Goal: Task Accomplishment & Management: Manage account settings

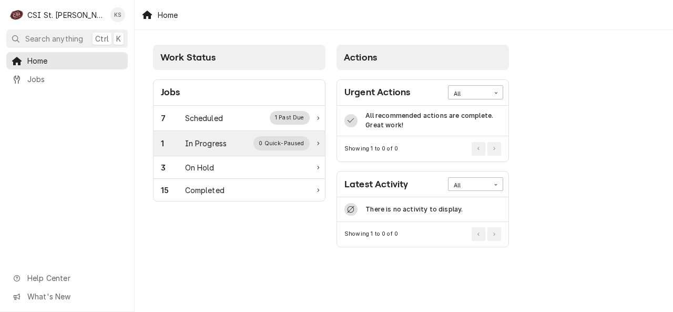
click at [184, 147] on div "1" at bounding box center [173, 143] width 24 height 11
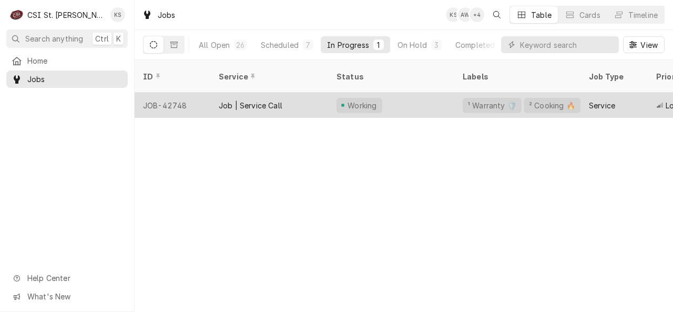
click at [230, 100] on div "Job | Service Call" at bounding box center [251, 105] width 64 height 11
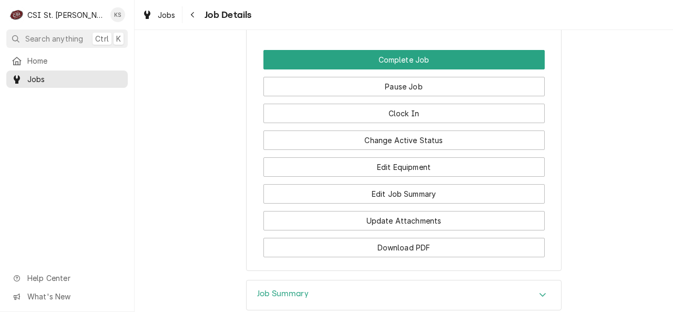
scroll to position [1048, 0]
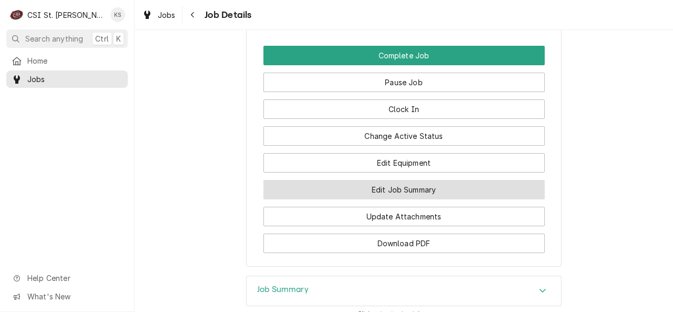
click at [442, 189] on button "Edit Job Summary" at bounding box center [403, 189] width 281 height 19
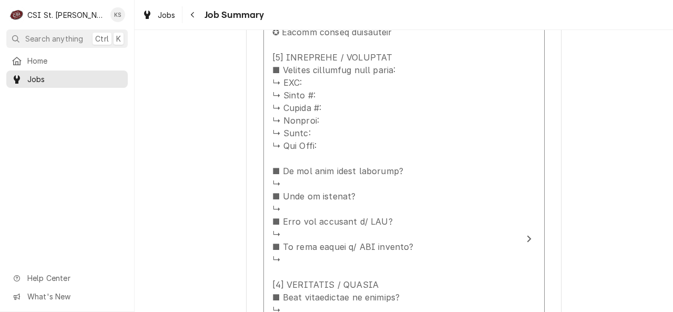
scroll to position [517, 0]
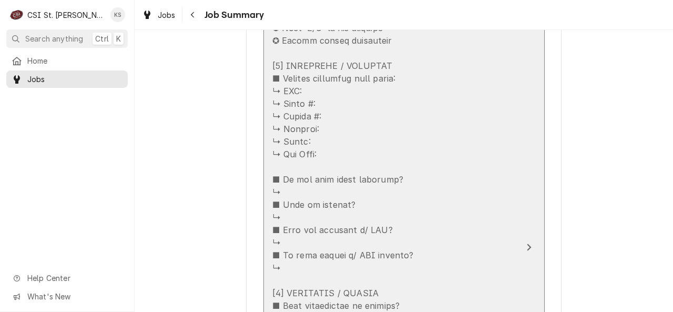
click at [302, 93] on div "Update Line Item" at bounding box center [345, 318] width 147 height 694
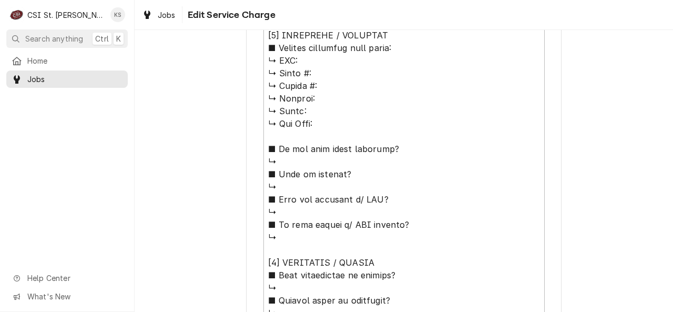
scroll to position [511, 0]
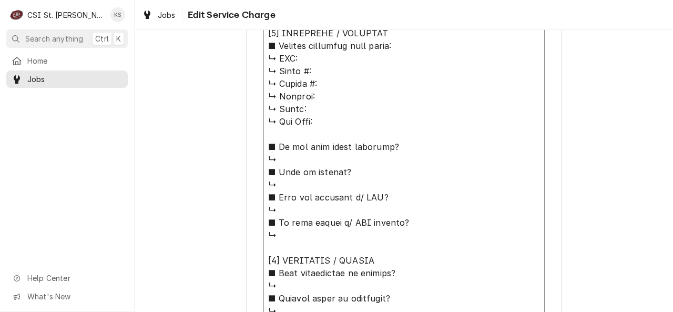
click at [330, 65] on textarea "Service Summary" at bounding box center [403, 286] width 281 height 704
type textarea "x"
type textarea "⚠️ 𝗙𝗢𝗥𝗠 𝗜𝗡𝗦𝗧𝗥𝗨𝗖𝗧𝗜𝗢𝗡𝗦 ⚠️ ✪ 𝗖𝗼𝗺𝗽𝗹𝗲𝘁𝗲 𝗮𝗹𝗹 𝗿𝗲𝗹𝗲𝘃𝗮𝗻𝘁 𝘀𝗲𝗰𝘁𝗶𝗼𝗻𝘀 ✪ 𝗣𝗿𝗼𝘃𝗶𝗱𝗲 𝗱𝗲𝘁𝗮𝗶𝗹𝗲𝗱 𝗮𝗻𝘀…"
type textarea "x"
type textarea "⚠️ 𝗙𝗢𝗥𝗠 𝗜𝗡𝗦𝗧𝗥𝗨𝗖𝗧𝗜𝗢𝗡𝗦 ⚠️ ✪ 𝗖𝗼𝗺𝗽𝗹𝗲𝘁𝗲 𝗮𝗹𝗹 𝗿𝗲𝗹𝗲𝘃𝗮𝗻𝘁 𝘀𝗲𝗰𝘁𝗶𝗼𝗻𝘀 ✪ 𝗣𝗿𝗼𝘃𝗶𝗱𝗲 𝗱𝗲𝘁𝗮𝗶𝗹𝗲𝗱 𝗮𝗻𝘀…"
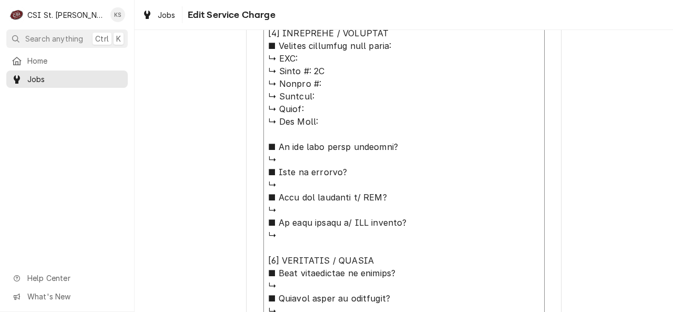
type textarea "x"
type textarea "⚠️ 𝗙𝗢𝗥𝗠 𝗜𝗡𝗦𝗧𝗥𝗨𝗖𝗧𝗜𝗢𝗡𝗦 ⚠️ ✪ 𝗖𝗼𝗺𝗽𝗹𝗲𝘁𝗲 𝗮𝗹𝗹 𝗿𝗲𝗹𝗲𝘃𝗮𝗻𝘁 𝘀𝗲𝗰𝘁𝗶𝗼𝗻𝘀 ✪ 𝗣𝗿𝗼𝘃𝗶𝗱𝗲 𝗱𝗲𝘁𝗮𝗶𝗹𝗲𝗱 𝗮𝗻𝘀…"
type textarea "x"
type textarea "⚠️ 𝗙𝗢𝗥𝗠 𝗜𝗡𝗦𝗧𝗥𝗨𝗖𝗧𝗜𝗢𝗡𝗦 ⚠️ ✪ 𝗖𝗼𝗺𝗽𝗹𝗲𝘁𝗲 𝗮𝗹𝗹 𝗿𝗲𝗹𝗲𝘃𝗮𝗻𝘁 𝘀𝗲𝗰𝘁𝗶𝗼𝗻𝘀 ✪ 𝗣𝗿𝗼𝘃𝗶𝗱𝗲 𝗱𝗲𝘁𝗮𝗶𝗹𝗲𝗱 𝗮𝗻𝘀…"
type textarea "x"
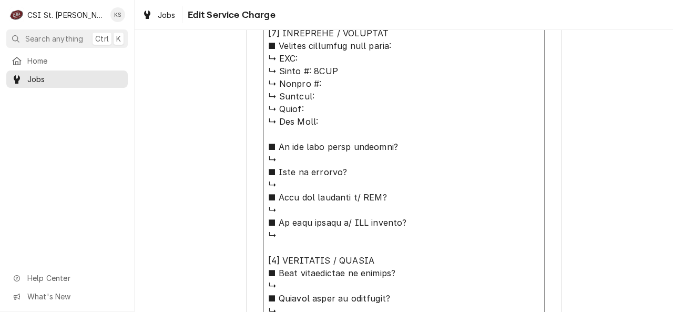
type textarea "⚠️ 𝗙𝗢𝗥𝗠 𝗜𝗡𝗦𝗧𝗥𝗨𝗖𝗧𝗜𝗢𝗡𝗦 ⚠️ ✪ 𝗖𝗼𝗺𝗽𝗹𝗲𝘁𝗲 𝗮𝗹𝗹 𝗿𝗲𝗹𝗲𝘃𝗮𝗻𝘁 𝘀𝗲𝗰𝘁𝗶𝗼𝗻𝘀 ✪ 𝗣𝗿𝗼𝘃𝗶𝗱𝗲 𝗱𝗲𝘁𝗮𝗶𝗹𝗲𝗱 𝗮𝗻𝘀…"
type textarea "x"
type textarea "⚠️ 𝗙𝗢𝗥𝗠 𝗜𝗡𝗦𝗧𝗥𝗨𝗖𝗧𝗜𝗢𝗡𝗦 ⚠️ ✪ 𝗖𝗼𝗺𝗽𝗹𝗲𝘁𝗲 𝗮𝗹𝗹 𝗿𝗲𝗹𝗲𝘃𝗮𝗻𝘁 𝘀𝗲𝗰𝘁𝗶𝗼𝗻𝘀 ✪ 𝗣𝗿𝗼𝘃𝗶𝗱𝗲 𝗱𝗲𝘁𝗮𝗶𝗹𝗲𝗱 𝗮𝗻𝘀…"
type textarea "x"
type textarea "⚠️ 𝗙𝗢𝗥𝗠 𝗜𝗡𝗦𝗧𝗥𝗨𝗖𝗧𝗜𝗢𝗡𝗦 ⚠️ ✪ 𝗖𝗼𝗺𝗽𝗹𝗲𝘁𝗲 𝗮𝗹𝗹 𝗿𝗲𝗹𝗲𝘃𝗮𝗻𝘁 𝘀𝗲𝗰𝘁𝗶𝗼𝗻𝘀 ✪ 𝗣𝗿𝗼𝘃𝗶𝗱𝗲 𝗱𝗲𝘁𝗮𝗶𝗹𝗲𝗱 𝗮𝗻𝘀…"
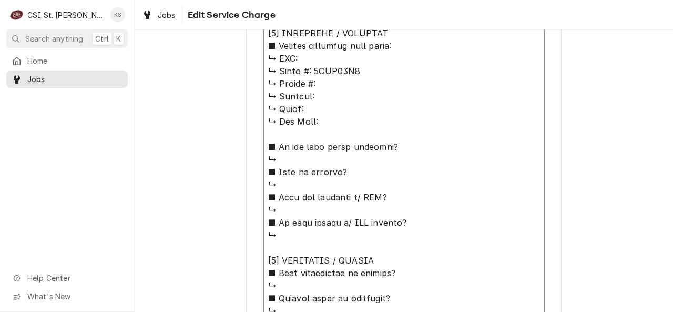
type textarea "x"
type textarea "⚠️ 𝗙𝗢𝗥𝗠 𝗜𝗡𝗦𝗧𝗥𝗨𝗖𝗧𝗜𝗢𝗡𝗦 ⚠️ ✪ 𝗖𝗼𝗺𝗽𝗹𝗲𝘁𝗲 𝗮𝗹𝗹 𝗿𝗲𝗹𝗲𝘃𝗮𝗻𝘁 𝘀𝗲𝗰𝘁𝗶𝗼𝗻𝘀 ✪ 𝗣𝗿𝗼𝘃𝗶𝗱𝗲 𝗱𝗲𝘁𝗮𝗶𝗹𝗲𝗱 𝗮𝗻𝘀…"
type textarea "x"
type textarea "⚠️ 𝗙𝗢𝗥𝗠 𝗜𝗡𝗦𝗧𝗥𝗨𝗖𝗧𝗜𝗢𝗡𝗦 ⚠️ ✪ 𝗖𝗼𝗺𝗽𝗹𝗲𝘁𝗲 𝗮𝗹𝗹 𝗿𝗲𝗹𝗲𝘃𝗮𝗻𝘁 𝘀𝗲𝗰𝘁𝗶𝗼𝗻𝘀 ✪ 𝗣𝗿𝗼𝘃𝗶𝗱𝗲 𝗱𝗲𝘁𝗮𝗶𝗹𝗲𝗱 𝗮𝗻𝘀…"
type textarea "x"
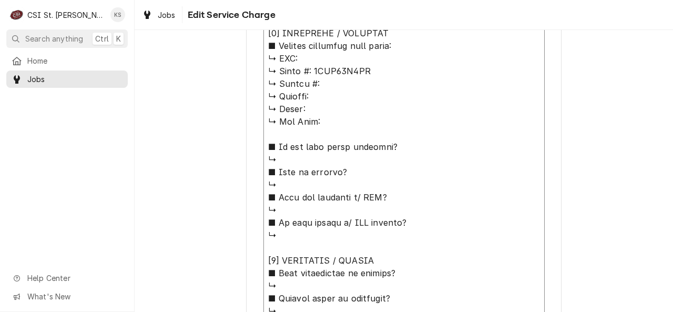
type textarea "⚠️ 𝗙𝗢𝗥𝗠 𝗜𝗡𝗦𝗧𝗥𝗨𝗖𝗧𝗜𝗢𝗡𝗦 ⚠️ ✪ 𝗖𝗼𝗺𝗽𝗹𝗲𝘁𝗲 𝗮𝗹𝗹 𝗿𝗲𝗹𝗲𝘃𝗮𝗻𝘁 𝘀𝗲𝗰𝘁𝗶𝗼𝗻𝘀 ✪ 𝗣𝗿𝗼𝘃𝗶𝗱𝗲 𝗱𝗲𝘁𝗮𝗶𝗹𝗲𝗱 𝗮𝗻𝘀…"
type textarea "x"
type textarea "⚠️ 𝗙𝗢𝗥𝗠 𝗜𝗡𝗦𝗧𝗥𝗨𝗖𝗧𝗜𝗢𝗡𝗦 ⚠️ ✪ 𝗖𝗼𝗺𝗽𝗹𝗲𝘁𝗲 𝗮𝗹𝗹 𝗿𝗲𝗹𝗲𝘃𝗮𝗻𝘁 𝘀𝗲𝗰𝘁𝗶𝗼𝗻𝘀 ✪ 𝗣𝗿𝗼𝘃𝗶𝗱𝗲 𝗱𝗲𝘁𝗮𝗶𝗹𝗲𝗱 𝗮𝗻𝘀…"
type textarea "x"
type textarea "⚠️ 𝗙𝗢𝗥𝗠 𝗜𝗡𝗦𝗧𝗥𝗨𝗖𝗧𝗜𝗢𝗡𝗦 ⚠️ ✪ 𝗖𝗼𝗺𝗽𝗹𝗲𝘁𝗲 𝗮𝗹𝗹 𝗿𝗲𝗹𝗲𝘃𝗮𝗻𝘁 𝘀𝗲𝗰𝘁𝗶𝗼𝗻𝘀 ✪ 𝗣𝗿𝗼𝘃𝗶𝗱𝗲 𝗱𝗲𝘁𝗮𝗶𝗹𝗲𝗱 𝗮𝗻𝘀…"
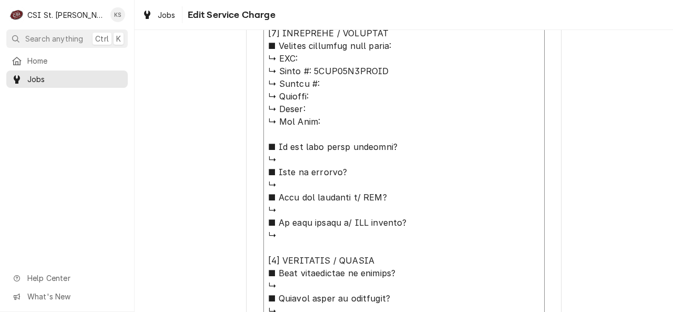
type textarea "x"
type textarea "⚠️ 𝗙𝗢𝗥𝗠 𝗜𝗡𝗦𝗧𝗥𝗨𝗖𝗧𝗜𝗢𝗡𝗦 ⚠️ ✪ 𝗖𝗼𝗺𝗽𝗹𝗲𝘁𝗲 𝗮𝗹𝗹 𝗿𝗲𝗹𝗲𝘃𝗮𝗻𝘁 𝘀𝗲𝗰𝘁𝗶𝗼𝗻𝘀 ✪ 𝗣𝗿𝗼𝘃𝗶𝗱𝗲 𝗱𝗲𝘁𝗮𝗶𝗹𝗲𝗱 𝗮𝗻𝘀…"
type textarea "x"
type textarea "⚠️ 𝗙𝗢𝗥𝗠 𝗜𝗡𝗦𝗧𝗥𝗨𝗖𝗧𝗜𝗢𝗡𝗦 ⚠️ ✪ 𝗖𝗼𝗺𝗽𝗹𝗲𝘁𝗲 𝗮𝗹𝗹 𝗿𝗲𝗹𝗲𝘃𝗮𝗻𝘁 𝘀𝗲𝗰𝘁𝗶𝗼𝗻𝘀 ✪ 𝗣𝗿𝗼𝘃𝗶𝗱𝗲 𝗱𝗲𝘁𝗮𝗶𝗹𝗲𝗱 𝗮𝗻𝘀…"
type textarea "x"
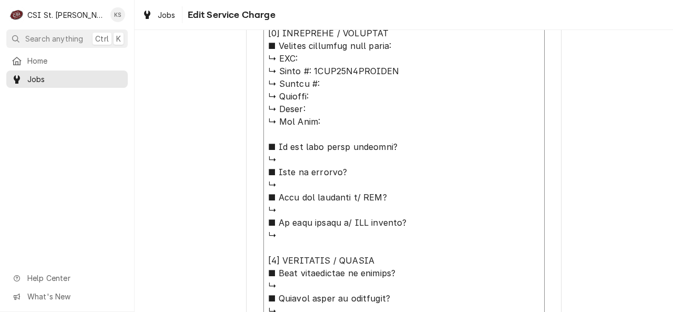
type textarea "⚠️ 𝗙𝗢𝗥𝗠 𝗜𝗡𝗦𝗧𝗥𝗨𝗖𝗧𝗜𝗢𝗡𝗦 ⚠️ ✪ 𝗖𝗼𝗺𝗽𝗹𝗲𝘁𝗲 𝗮𝗹𝗹 𝗿𝗲𝗹𝗲𝘃𝗮𝗻𝘁 𝘀𝗲𝗰𝘁𝗶𝗼𝗻𝘀 ✪ 𝗣𝗿𝗼𝘃𝗶𝗱𝗲 𝗱𝗲𝘁𝗮𝗶𝗹𝗲𝗱 𝗮𝗻𝘀…"
type textarea "x"
type textarea "⚠️ 𝗙𝗢𝗥𝗠 𝗜𝗡𝗦𝗧𝗥𝗨𝗖𝗧𝗜𝗢𝗡𝗦 ⚠️ ✪ 𝗖𝗼𝗺𝗽𝗹𝗲𝘁𝗲 𝗮𝗹𝗹 𝗿𝗲𝗹𝗲𝘃𝗮𝗻𝘁 𝘀𝗲𝗰𝘁𝗶𝗼𝗻𝘀 ✪ 𝗣𝗿𝗼𝘃𝗶𝗱𝗲 𝗱𝗲𝘁𝗮𝗶𝗹𝗲𝗱 𝗮𝗻𝘀…"
type textarea "x"
type textarea "⚠️ 𝗙𝗢𝗥𝗠 𝗜𝗡𝗦𝗧𝗥𝗨𝗖𝗧𝗜𝗢𝗡𝗦 ⚠️ ✪ 𝗖𝗼𝗺𝗽𝗹𝗲𝘁𝗲 𝗮𝗹𝗹 𝗿𝗲𝗹𝗲𝘃𝗮𝗻𝘁 𝘀𝗲𝗰𝘁𝗶𝗼𝗻𝘀 ✪ 𝗣𝗿𝗼𝘃𝗶𝗱𝗲 𝗱𝗲𝘁𝗮𝗶𝗹𝗲𝗱 𝗮𝗻𝘀…"
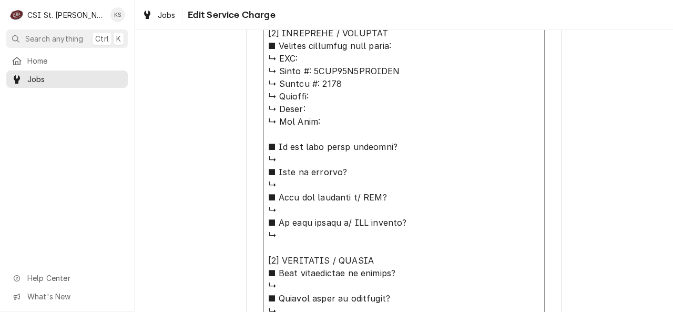
type textarea "x"
type textarea "⚠️ 𝗙𝗢𝗥𝗠 𝗜𝗡𝗦𝗧𝗥𝗨𝗖𝗧𝗜𝗢𝗡𝗦 ⚠️ ✪ 𝗖𝗼𝗺𝗽𝗹𝗲𝘁𝗲 𝗮𝗹𝗹 𝗿𝗲𝗹𝗲𝘃𝗮𝗻𝘁 𝘀𝗲𝗰𝘁𝗶𝗼𝗻𝘀 ✪ 𝗣𝗿𝗼𝘃𝗶𝗱𝗲 𝗱𝗲𝘁𝗮𝗶𝗹𝗲𝗱 𝗮𝗻𝘀…"
type textarea "x"
type textarea "⚠️ 𝗙𝗢𝗥𝗠 𝗜𝗡𝗦𝗧𝗥𝗨𝗖𝗧𝗜𝗢𝗡𝗦 ⚠️ ✪ 𝗖𝗼𝗺𝗽𝗹𝗲𝘁𝗲 𝗮𝗹𝗹 𝗿𝗲𝗹𝗲𝘃𝗮𝗻𝘁 𝘀𝗲𝗰𝘁𝗶𝗼𝗻𝘀 ✪ 𝗣𝗿𝗼𝘃𝗶𝗱𝗲 𝗱𝗲𝘁𝗮𝗶𝗹𝗲𝗱 𝗮𝗻𝘀…"
type textarea "x"
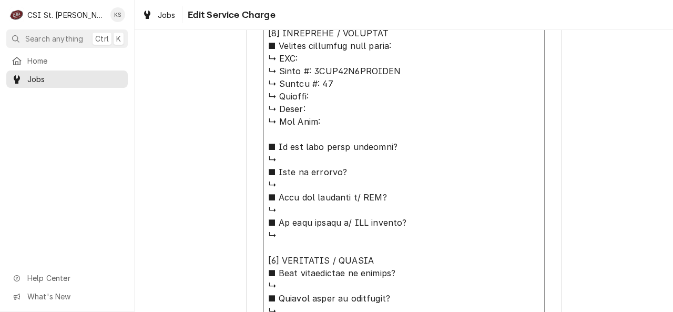
type textarea "⚠️ 𝗙𝗢𝗥𝗠 𝗜𝗡𝗦𝗧𝗥𝗨𝗖𝗧𝗜𝗢𝗡𝗦 ⚠️ ✪ 𝗖𝗼𝗺𝗽𝗹𝗲𝘁𝗲 𝗮𝗹𝗹 𝗿𝗲𝗹𝗲𝘃𝗮𝗻𝘁 𝘀𝗲𝗰𝘁𝗶𝗼𝗻𝘀 ✪ 𝗣𝗿𝗼𝘃𝗶𝗱𝗲 𝗱𝗲𝘁𝗮𝗶𝗹𝗲𝗱 𝗮𝗻𝘀…"
type textarea "x"
type textarea "⚠️ 𝗙𝗢𝗥𝗠 𝗜𝗡𝗦𝗧𝗥𝗨𝗖𝗧𝗜𝗢𝗡𝗦 ⚠️ ✪ 𝗖𝗼𝗺𝗽𝗹𝗲𝘁𝗲 𝗮𝗹𝗹 𝗿𝗲𝗹𝗲𝘃𝗮𝗻𝘁 𝘀𝗲𝗰𝘁𝗶𝗼𝗻𝘀 ✪ 𝗣𝗿𝗼𝘃𝗶𝗱𝗲 𝗱𝗲𝘁𝗮𝗶𝗹𝗲𝗱 𝗮𝗻𝘀…"
type textarea "x"
type textarea "⚠️ 𝗙𝗢𝗥𝗠 𝗜𝗡𝗦𝗧𝗥𝗨𝗖𝗧𝗜𝗢𝗡𝗦 ⚠️ ✪ 𝗖𝗼𝗺𝗽𝗹𝗲𝘁𝗲 𝗮𝗹𝗹 𝗿𝗲𝗹𝗲𝘃𝗮𝗻𝘁 𝘀𝗲𝗰𝘁𝗶𝗼𝗻𝘀 ✪ 𝗣𝗿𝗼𝘃𝗶𝗱𝗲 𝗱𝗲𝘁𝗮𝗶𝗹𝗲𝗱 𝗮𝗻𝘀…"
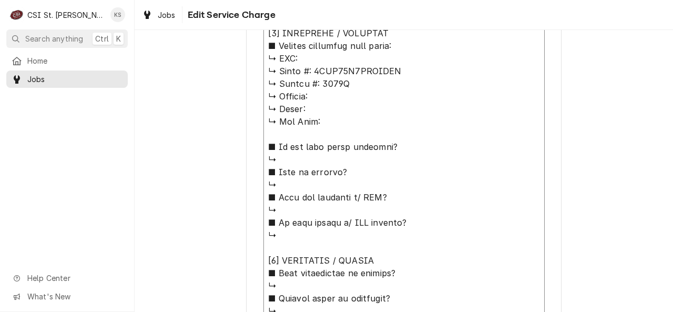
type textarea "x"
type textarea "⚠️ 𝗙𝗢𝗥𝗠 𝗜𝗡𝗦𝗧𝗥𝗨𝗖𝗧𝗜𝗢𝗡𝗦 ⚠️ ✪ 𝗖𝗼𝗺𝗽𝗹𝗲𝘁𝗲 𝗮𝗹𝗹 𝗿𝗲𝗹𝗲𝘃𝗮𝗻𝘁 𝘀𝗲𝗰𝘁𝗶𝗼𝗻𝘀 ✪ 𝗣𝗿𝗼𝘃𝗶𝗱𝗲 𝗱𝗲𝘁𝗮𝗶𝗹𝗲𝗱 𝗮𝗻𝘀…"
type textarea "x"
type textarea "⚠️ 𝗙𝗢𝗥𝗠 𝗜𝗡𝗦𝗧𝗥𝗨𝗖𝗧𝗜𝗢𝗡𝗦 ⚠️ ✪ 𝗖𝗼𝗺𝗽𝗹𝗲𝘁𝗲 𝗮𝗹𝗹 𝗿𝗲𝗹𝗲𝘃𝗮𝗻𝘁 𝘀𝗲𝗰𝘁𝗶𝗼𝗻𝘀 ✪ 𝗣𝗿𝗼𝘃𝗶𝗱𝗲 𝗱𝗲𝘁𝗮𝗶𝗹𝗲𝗱 𝗮𝗻𝘀…"
type textarea "x"
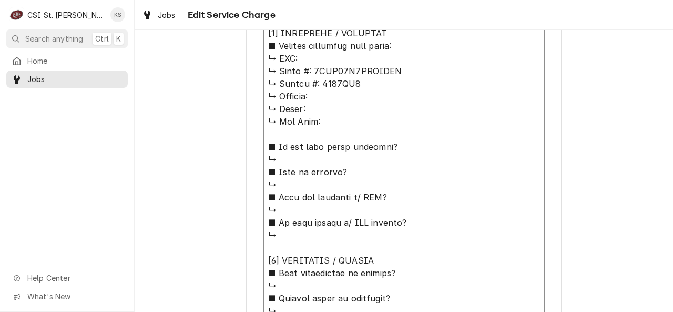
type textarea "⚠️ 𝗙𝗢𝗥𝗠 𝗜𝗡𝗦𝗧𝗥𝗨𝗖𝗧𝗜𝗢𝗡𝗦 ⚠️ ✪ 𝗖𝗼𝗺𝗽𝗹𝗲𝘁𝗲 𝗮𝗹𝗹 𝗿𝗲𝗹𝗲𝘃𝗮𝗻𝘁 𝘀𝗲𝗰𝘁𝗶𝗼𝗻𝘀 ✪ 𝗣𝗿𝗼𝘃𝗶𝗱𝗲 𝗱𝗲𝘁𝗮𝗶𝗹𝗲𝗱 𝗮𝗻𝘀…"
type textarea "x"
type textarea "⚠️ 𝗙𝗢𝗥𝗠 𝗜𝗡𝗦𝗧𝗥𝗨𝗖𝗧𝗜𝗢𝗡𝗦 ⚠️ ✪ 𝗖𝗼𝗺𝗽𝗹𝗲𝘁𝗲 𝗮𝗹𝗹 𝗿𝗲𝗹𝗲𝘃𝗮𝗻𝘁 𝘀𝗲𝗰𝘁𝗶𝗼𝗻𝘀 ✪ 𝗣𝗿𝗼𝘃𝗶𝗱𝗲 𝗱𝗲𝘁𝗮𝗶𝗹𝗲𝗱 𝗮𝗻𝘀…"
type textarea "x"
type textarea "⚠️ 𝗙𝗢𝗥𝗠 𝗜𝗡𝗦𝗧𝗥𝗨𝗖𝗧𝗜𝗢𝗡𝗦 ⚠️ ✪ 𝗖𝗼𝗺𝗽𝗹𝗲𝘁𝗲 𝗮𝗹𝗹 𝗿𝗲𝗹𝗲𝘃𝗮𝗻𝘁 𝘀𝗲𝗰𝘁𝗶𝗼𝗻𝘀 ✪ 𝗣𝗿𝗼𝘃𝗶𝗱𝗲 𝗱𝗲𝘁𝗮𝗶𝗹𝗲𝗱 𝗮𝗻𝘀…"
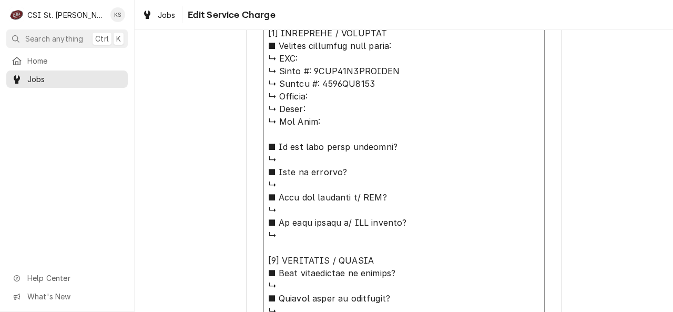
type textarea "x"
type textarea "⚠️ 𝗙𝗢𝗥𝗠 𝗜𝗡𝗦𝗧𝗥𝗨𝗖𝗧𝗜𝗢𝗡𝗦 ⚠️ ✪ 𝗖𝗼𝗺𝗽𝗹𝗲𝘁𝗲 𝗮𝗹𝗹 𝗿𝗲𝗹𝗲𝘃𝗮𝗻𝘁 𝘀𝗲𝗰𝘁𝗶𝗼𝗻𝘀 ✪ 𝗣𝗿𝗼𝘃𝗶𝗱𝗲 𝗱𝗲𝘁𝗮𝗶𝗹𝗲𝗱 𝗮𝗻𝘀…"
type textarea "x"
type textarea "⚠️ 𝗙𝗢𝗥𝗠 𝗜𝗡𝗦𝗧𝗥𝗨𝗖𝗧𝗜𝗢𝗡𝗦 ⚠️ ✪ 𝗖𝗼𝗺𝗽𝗹𝗲𝘁𝗲 𝗮𝗹𝗹 𝗿𝗲𝗹𝗲𝘃𝗮𝗻𝘁 𝘀𝗲𝗰𝘁𝗶𝗼𝗻𝘀 ✪ 𝗣𝗿𝗼𝘃𝗶𝗱𝗲 𝗱𝗲𝘁𝗮𝗶𝗹𝗲𝗱 𝗮𝗻𝘀…"
type textarea "x"
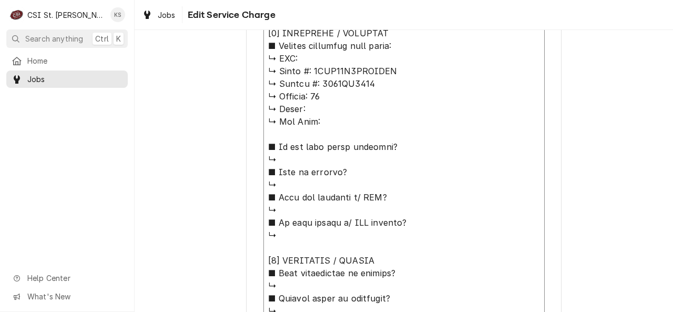
type textarea "⚠️ 𝗙𝗢𝗥𝗠 𝗜𝗡𝗦𝗧𝗥𝗨𝗖𝗧𝗜𝗢𝗡𝗦 ⚠️ ✪ 𝗖𝗼𝗺𝗽𝗹𝗲𝘁𝗲 𝗮𝗹𝗹 𝗿𝗲𝗹𝗲𝘃𝗮𝗻𝘁 𝘀𝗲𝗰𝘁𝗶𝗼𝗻𝘀 ✪ 𝗣𝗿𝗼𝘃𝗶𝗱𝗲 𝗱𝗲𝘁𝗮𝗶𝗹𝗲𝗱 𝗮𝗻𝘀…"
type textarea "x"
type textarea "⚠️ 𝗙𝗢𝗥𝗠 𝗜𝗡𝗦𝗧𝗥𝗨𝗖𝗧𝗜𝗢𝗡𝗦 ⚠️ ✪ 𝗖𝗼𝗺𝗽𝗹𝗲𝘁𝗲 𝗮𝗹𝗹 𝗿𝗲𝗹𝗲𝘃𝗮𝗻𝘁 𝘀𝗲𝗰𝘁𝗶𝗼𝗻𝘀 ✪ 𝗣𝗿𝗼𝘃𝗶𝗱𝗲 𝗱𝗲𝘁𝗮𝗶𝗹𝗲𝗱 𝗮𝗻𝘀…"
type textarea "x"
type textarea "⚠️ 𝗙𝗢𝗥𝗠 𝗜𝗡𝗦𝗧𝗥𝗨𝗖𝗧𝗜𝗢𝗡𝗦 ⚠️ ✪ 𝗖𝗼𝗺𝗽𝗹𝗲𝘁𝗲 𝗮𝗹𝗹 𝗿𝗲𝗹𝗲𝘃𝗮𝗻𝘁 𝘀𝗲𝗰𝘁𝗶𝗼𝗻𝘀 ✪ 𝗣𝗿𝗼𝘃𝗶𝗱𝗲 𝗱𝗲𝘁𝗮𝗶𝗹𝗲𝗱 𝗮𝗻𝘀…"
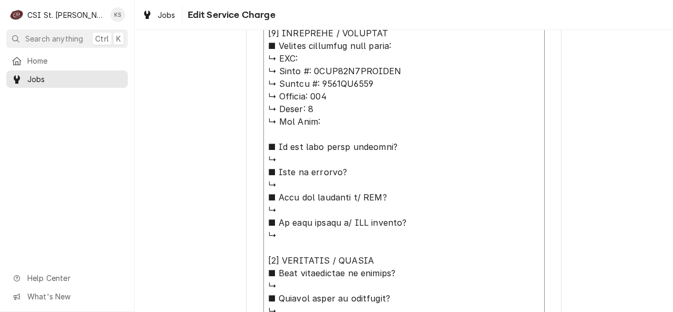
type textarea "x"
type textarea "⚠️ 𝗙𝗢𝗥𝗠 𝗜𝗡𝗦𝗧𝗥𝗨𝗖𝗧𝗜𝗢𝗡𝗦 ⚠️ ✪ 𝗖𝗼𝗺𝗽𝗹𝗲𝘁𝗲 𝗮𝗹𝗹 𝗿𝗲𝗹𝗲𝘃𝗮𝗻𝘁 𝘀𝗲𝗰𝘁𝗶𝗼𝗻𝘀 ✪ 𝗣𝗿𝗼𝘃𝗶𝗱𝗲 𝗱𝗲𝘁𝗮𝗶𝗹𝗲𝗱 𝗮𝗻𝘀…"
type textarea "x"
type textarea "⚠️ 𝗙𝗢𝗥𝗠 𝗜𝗡𝗦𝗧𝗥𝗨𝗖𝗧𝗜𝗢𝗡𝗦 ⚠️ ✪ 𝗖𝗼𝗺𝗽𝗹𝗲𝘁𝗲 𝗮𝗹𝗹 𝗿𝗲𝗹𝗲𝘃𝗮𝗻𝘁 𝘀𝗲𝗰𝘁𝗶𝗼𝗻𝘀 ✪ 𝗣𝗿𝗼𝘃𝗶𝗱𝗲 𝗱𝗲𝘁𝗮𝗶𝗹𝗲𝗱 𝗮𝗻𝘀…"
click at [308, 157] on textarea "Service Summary" at bounding box center [403, 286] width 281 height 704
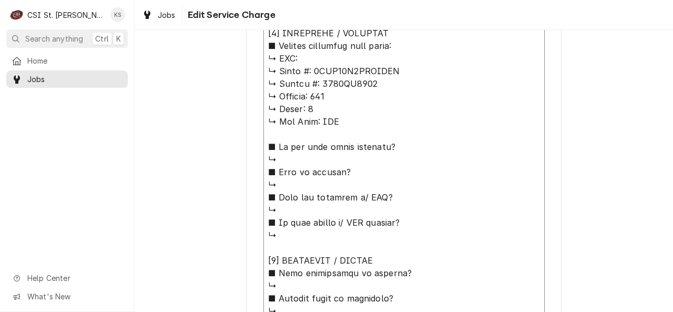
type textarea "x"
type textarea "⚠️ 𝗙𝗢𝗥𝗠 𝗜𝗡𝗦𝗧𝗥𝗨𝗖𝗧𝗜𝗢𝗡𝗦 ⚠️ ✪ 𝗖𝗼𝗺𝗽𝗹𝗲𝘁𝗲 𝗮𝗹𝗹 𝗿𝗲𝗹𝗲𝘃𝗮𝗻𝘁 𝘀𝗲𝗰𝘁𝗶𝗼𝗻𝘀 ✪ 𝗣𝗿𝗼𝘃𝗶𝗱𝗲 𝗱𝗲𝘁𝗮𝗶𝗹𝗲𝗱 𝗮𝗻𝘀…"
type textarea "x"
type textarea "⚠️ 𝗙𝗢𝗥𝗠 𝗜𝗡𝗦𝗧𝗥𝗨𝗖𝗧𝗜𝗢𝗡𝗦 ⚠️ ✪ 𝗖𝗼𝗺𝗽𝗹𝗲𝘁𝗲 𝗮𝗹𝗹 𝗿𝗲𝗹𝗲𝘃𝗮𝗻𝘁 𝘀𝗲𝗰𝘁𝗶𝗼𝗻𝘀 ✪ 𝗣𝗿𝗼𝘃𝗶𝗱𝗲 𝗱𝗲𝘁𝗮𝗶𝗹𝗲𝗱 𝗮𝗻𝘀…"
type textarea "x"
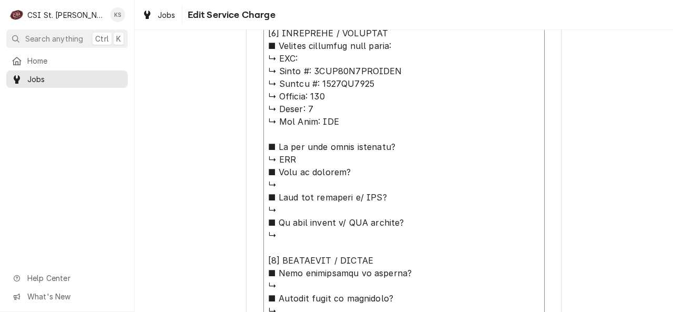
type textarea "⚠️ 𝗙𝗢𝗥𝗠 𝗜𝗡𝗦𝗧𝗥𝗨𝗖𝗧𝗜𝗢𝗡𝗦 ⚠️ ✪ 𝗖𝗼𝗺𝗽𝗹𝗲𝘁𝗲 𝗮𝗹𝗹 𝗿𝗲𝗹𝗲𝘃𝗮𝗻𝘁 𝘀𝗲𝗰𝘁𝗶𝗼𝗻𝘀 ✪ 𝗣𝗿𝗼𝘃𝗶𝗱𝗲 𝗱𝗲𝘁𝗮𝗶𝗹𝗲𝗱 𝗮𝗻𝘀…"
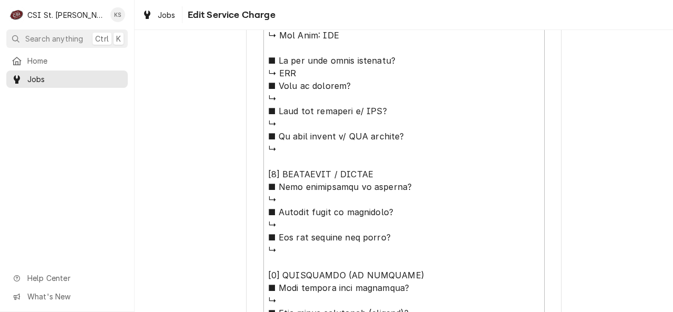
scroll to position [596, 0]
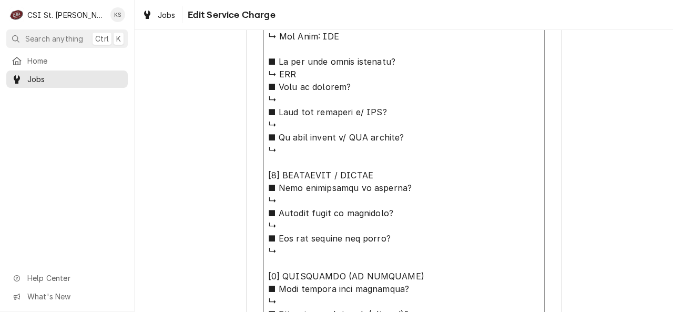
click at [284, 96] on textarea "Service Summary" at bounding box center [403, 201] width 281 height 704
type textarea "x"
type textarea "⚠️ 𝗙𝗢𝗥𝗠 𝗜𝗡𝗦𝗧𝗥𝗨𝗖𝗧𝗜𝗢𝗡𝗦 ⚠️ ✪ 𝗖𝗼𝗺𝗽𝗹𝗲𝘁𝗲 𝗮𝗹𝗹 𝗿𝗲𝗹𝗲𝘃𝗮𝗻𝘁 𝘀𝗲𝗰𝘁𝗶𝗼𝗻𝘀 ✪ 𝗣𝗿𝗼𝘃𝗶𝗱𝗲 𝗱𝗲𝘁𝗮𝗶𝗹𝗲𝗱 𝗮𝗻𝘀…"
type textarea "x"
type textarea "⚠️ 𝗙𝗢𝗥𝗠 𝗜𝗡𝗦𝗧𝗥𝗨𝗖𝗧𝗜𝗢𝗡𝗦 ⚠️ ✪ 𝗖𝗼𝗺𝗽𝗹𝗲𝘁𝗲 𝗮𝗹𝗹 𝗿𝗲𝗹𝗲𝘃𝗮𝗻𝘁 𝘀𝗲𝗰𝘁𝗶𝗼𝗻𝘀 ✪ 𝗣𝗿𝗼𝘃𝗶𝗱𝗲 𝗱𝗲𝘁𝗮𝗶𝗹𝗲𝗱 𝗮𝗻𝘀…"
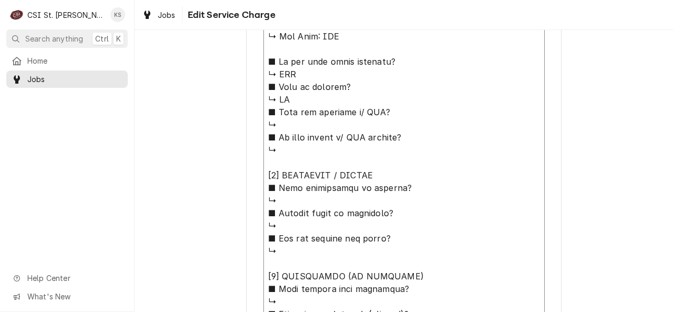
type textarea "x"
type textarea "⚠️ 𝗙𝗢𝗥𝗠 𝗜𝗡𝗦𝗧𝗥𝗨𝗖𝗧𝗜𝗢𝗡𝗦 ⚠️ ✪ 𝗖𝗼𝗺𝗽𝗹𝗲𝘁𝗲 𝗮𝗹𝗹 𝗿𝗲𝗹𝗲𝘃𝗮𝗻𝘁 𝘀𝗲𝗰𝘁𝗶𝗼𝗻𝘀 ✪ 𝗣𝗿𝗼𝘃𝗶𝗱𝗲 𝗱𝗲𝘁𝗮𝗶𝗹𝗲𝗱 𝗮𝗻𝘀…"
type textarea "x"
type textarea "⚠️ 𝗙𝗢𝗥𝗠 𝗜𝗡𝗦𝗧𝗥𝗨𝗖𝗧𝗜𝗢𝗡𝗦 ⚠️ ✪ 𝗖𝗼𝗺𝗽𝗹𝗲𝘁𝗲 𝗮𝗹𝗹 𝗿𝗲𝗹𝗲𝘃𝗮𝗻𝘁 𝘀𝗲𝗰𝘁𝗶𝗼𝗻𝘀 ✪ 𝗣𝗿𝗼𝘃𝗶𝗱𝗲 𝗱𝗲𝘁𝗮𝗶𝗹𝗲𝗱 𝗮𝗻𝘀…"
type textarea "x"
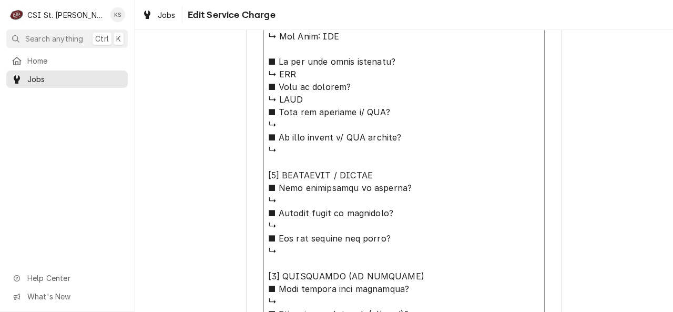
type textarea "⚠️ 𝗙𝗢𝗥𝗠 𝗜𝗡𝗦𝗧𝗥𝗨𝗖𝗧𝗜𝗢𝗡𝗦 ⚠️ ✪ 𝗖𝗼𝗺𝗽𝗹𝗲𝘁𝗲 𝗮𝗹𝗹 𝗿𝗲𝗹𝗲𝘃𝗮𝗻𝘁 𝘀𝗲𝗰𝘁𝗶𝗼𝗻𝘀 ✪ 𝗣𝗿𝗼𝘃𝗶𝗱𝗲 𝗱𝗲𝘁𝗮𝗶𝗹𝗲𝗱 𝗮𝗻𝘀…"
type textarea "x"
type textarea "⚠️ 𝗙𝗢𝗥𝗠 𝗜𝗡𝗦𝗧𝗥𝗨𝗖𝗧𝗜𝗢𝗡𝗦 ⚠️ ✪ 𝗖𝗼𝗺𝗽𝗹𝗲𝘁𝗲 𝗮𝗹𝗹 𝗿𝗲𝗹𝗲𝘃𝗮𝗻𝘁 𝘀𝗲𝗰𝘁𝗶𝗼𝗻𝘀 ✪ 𝗣𝗿𝗼𝘃𝗶𝗱𝗲 𝗱𝗲𝘁𝗮𝗶𝗹𝗲𝗱 𝗮𝗻𝘀…"
type textarea "x"
type textarea "⚠️ 𝗙𝗢𝗥𝗠 𝗜𝗡𝗦𝗧𝗥𝗨𝗖𝗧𝗜𝗢𝗡𝗦 ⚠️ ✪ 𝗖𝗼𝗺𝗽𝗹𝗲𝘁𝗲 𝗮𝗹𝗹 𝗿𝗲𝗹𝗲𝘃𝗮𝗻𝘁 𝘀𝗲𝗰𝘁𝗶𝗼𝗻𝘀 ✪ 𝗣𝗿𝗼𝘃𝗶𝗱𝗲 𝗱𝗲𝘁𝗮𝗶𝗹𝗲𝗱 𝗮𝗻𝘀…"
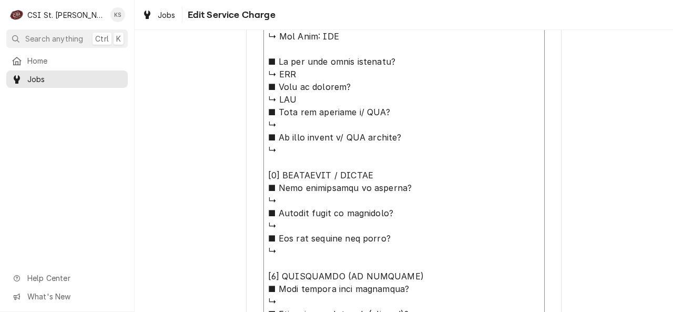
type textarea "x"
type textarea "⚠️ 𝗙𝗢𝗥𝗠 𝗜𝗡𝗦𝗧𝗥𝗨𝗖𝗧𝗜𝗢𝗡𝗦 ⚠️ ✪ 𝗖𝗼𝗺𝗽𝗹𝗲𝘁𝗲 𝗮𝗹𝗹 𝗿𝗲𝗹𝗲𝘃𝗮𝗻𝘁 𝘀𝗲𝗰𝘁𝗶𝗼𝗻𝘀 ✪ 𝗣𝗿𝗼𝘃𝗶𝗱𝗲 𝗱𝗲𝘁𝗮𝗶𝗹𝗲𝗱 𝗮𝗻𝘀…"
type textarea "x"
type textarea "⚠️ 𝗙𝗢𝗥𝗠 𝗜𝗡𝗦𝗧𝗥𝗨𝗖𝗧𝗜𝗢𝗡𝗦 ⚠️ ✪ 𝗖𝗼𝗺𝗽𝗹𝗲𝘁𝗲 𝗮𝗹𝗹 𝗿𝗲𝗹𝗲𝘃𝗮𝗻𝘁 𝘀𝗲𝗰𝘁𝗶𝗼𝗻𝘀 ✪ 𝗣𝗿𝗼𝘃𝗶𝗱𝗲 𝗱𝗲𝘁𝗮𝗶𝗹𝗲𝗱 𝗮𝗻𝘀…"
type textarea "x"
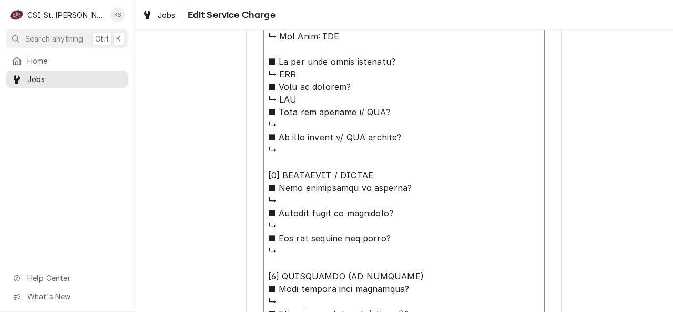
type textarea "⚠️ 𝗙𝗢𝗥𝗠 𝗜𝗡𝗦𝗧𝗥𝗨𝗖𝗧𝗜𝗢𝗡𝗦 ⚠️ ✪ 𝗖𝗼𝗺𝗽𝗹𝗲𝘁𝗲 𝗮𝗹𝗹 𝗿𝗲𝗹𝗲𝘃𝗮𝗻𝘁 𝘀𝗲𝗰𝘁𝗶𝗼𝗻𝘀 ✪ 𝗣𝗿𝗼𝘃𝗶𝗱𝗲 𝗱𝗲𝘁𝗮𝗶𝗹𝗲𝗱 𝗮𝗻𝘀…"
type textarea "x"
type textarea "⚠️ 𝗙𝗢𝗥𝗠 𝗜𝗡𝗦𝗧𝗥𝗨𝗖𝗧𝗜𝗢𝗡𝗦 ⚠️ ✪ 𝗖𝗼𝗺𝗽𝗹𝗲𝘁𝗲 𝗮𝗹𝗹 𝗿𝗲𝗹𝗲𝘃𝗮𝗻𝘁 𝘀𝗲𝗰𝘁𝗶𝗼𝗻𝘀 ✪ 𝗣𝗿𝗼𝘃𝗶𝗱𝗲 𝗱𝗲𝘁𝗮𝗶𝗹𝗲𝗱 𝗮𝗻𝘀…"
type textarea "x"
type textarea "⚠️ 𝗙𝗢𝗥𝗠 𝗜𝗡𝗦𝗧𝗥𝗨𝗖𝗧𝗜𝗢𝗡𝗦 ⚠️ ✪ 𝗖𝗼𝗺𝗽𝗹𝗲𝘁𝗲 𝗮𝗹𝗹 𝗿𝗲𝗹𝗲𝘃𝗮𝗻𝘁 𝘀𝗲𝗰𝘁𝗶𝗼𝗻𝘀 ✪ 𝗣𝗿𝗼𝘃𝗶𝗱𝗲 𝗱𝗲𝘁𝗮𝗶𝗹𝗲𝗱 𝗮𝗻𝘀…"
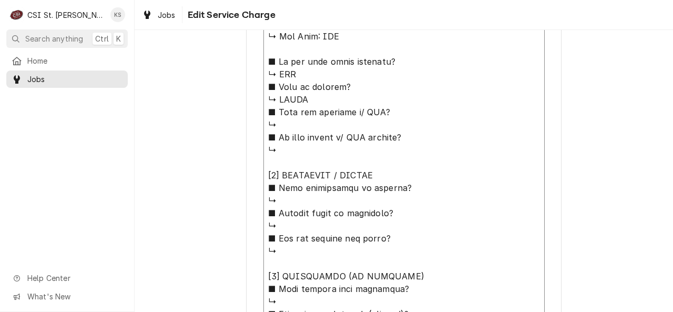
type textarea "x"
type textarea "⚠️ 𝗙𝗢𝗥𝗠 𝗜𝗡𝗦𝗧𝗥𝗨𝗖𝗧𝗜𝗢𝗡𝗦 ⚠️ ✪ 𝗖𝗼𝗺𝗽𝗹𝗲𝘁𝗲 𝗮𝗹𝗹 𝗿𝗲𝗹𝗲𝘃𝗮𝗻𝘁 𝘀𝗲𝗰𝘁𝗶𝗼𝗻𝘀 ✪ 𝗣𝗿𝗼𝘃𝗶𝗱𝗲 𝗱𝗲𝘁𝗮𝗶𝗹𝗲𝗱 𝗮𝗻𝘀…"
type textarea "x"
type textarea "⚠️ 𝗙𝗢𝗥𝗠 𝗜𝗡𝗦𝗧𝗥𝗨𝗖𝗧𝗜𝗢𝗡𝗦 ⚠️ ✪ 𝗖𝗼𝗺𝗽𝗹𝗲𝘁𝗲 𝗮𝗹𝗹 𝗿𝗲𝗹𝗲𝘃𝗮𝗻𝘁 𝘀𝗲𝗰𝘁𝗶𝗼𝗻𝘀 ✪ 𝗣𝗿𝗼𝘃𝗶𝗱𝗲 𝗱𝗲𝘁𝗮𝗶𝗹𝗲𝗱 𝗮𝗻𝘀…"
type textarea "x"
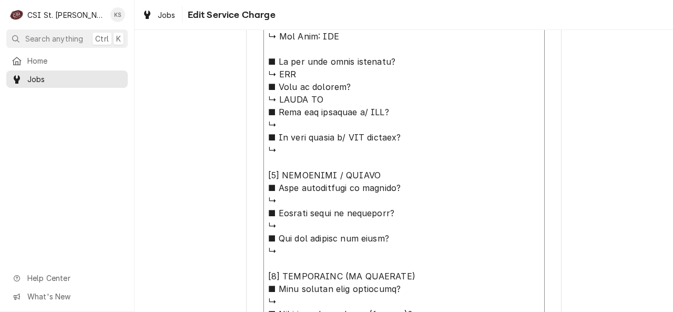
type textarea "⚠️ 𝗙𝗢𝗥𝗠 𝗜𝗡𝗦𝗧𝗥𝗨𝗖𝗧𝗜𝗢𝗡𝗦 ⚠️ ✪ 𝗖𝗼𝗺𝗽𝗹𝗲𝘁𝗲 𝗮𝗹𝗹 𝗿𝗲𝗹𝗲𝘃𝗮𝗻𝘁 𝘀𝗲𝗰𝘁𝗶𝗼𝗻𝘀 ✪ 𝗣𝗿𝗼𝘃𝗶𝗱𝗲 𝗱𝗲𝘁𝗮𝗶𝗹𝗲𝗱 𝗮𝗻𝘀…"
type textarea "x"
type textarea "⚠️ 𝗙𝗢𝗥𝗠 𝗜𝗡𝗦𝗧𝗥𝗨𝗖𝗧𝗜𝗢𝗡𝗦 ⚠️ ✪ 𝗖𝗼𝗺𝗽𝗹𝗲𝘁𝗲 𝗮𝗹𝗹 𝗿𝗲𝗹𝗲𝘃𝗮𝗻𝘁 𝘀𝗲𝗰𝘁𝗶𝗼𝗻𝘀 ✪ 𝗣𝗿𝗼𝘃𝗶𝗱𝗲 𝗱𝗲𝘁𝗮𝗶𝗹𝗲𝗱 𝗮𝗻𝘀…"
type textarea "x"
type textarea "⚠️ 𝗙𝗢𝗥𝗠 𝗜𝗡𝗦𝗧𝗥𝗨𝗖𝗧𝗜𝗢𝗡𝗦 ⚠️ ✪ 𝗖𝗼𝗺𝗽𝗹𝗲𝘁𝗲 𝗮𝗹𝗹 𝗿𝗲𝗹𝗲𝘃𝗮𝗻𝘁 𝘀𝗲𝗰𝘁𝗶𝗼𝗻𝘀 ✪ 𝗣𝗿𝗼𝘃𝗶𝗱𝗲 𝗱𝗲𝘁𝗮𝗶𝗹𝗲𝗱 𝗮𝗻𝘀…"
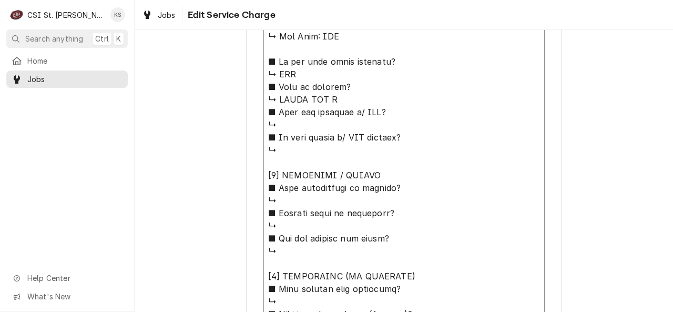
type textarea "x"
type textarea "⚠️ 𝗙𝗢𝗥𝗠 𝗜𝗡𝗦𝗧𝗥𝗨𝗖𝗧𝗜𝗢𝗡𝗦 ⚠️ ✪ 𝗖𝗼𝗺𝗽𝗹𝗲𝘁𝗲 𝗮𝗹𝗹 𝗿𝗲𝗹𝗲𝘃𝗮𝗻𝘁 𝘀𝗲𝗰𝘁𝗶𝗼𝗻𝘀 ✪ 𝗣𝗿𝗼𝘃𝗶𝗱𝗲 𝗱𝗲𝘁𝗮𝗶𝗹𝗲𝗱 𝗮𝗻𝘀…"
type textarea "x"
type textarea "⚠️ 𝗙𝗢𝗥𝗠 𝗜𝗡𝗦𝗧𝗥𝗨𝗖𝗧𝗜𝗢𝗡𝗦 ⚠️ ✪ 𝗖𝗼𝗺𝗽𝗹𝗲𝘁𝗲 𝗮𝗹𝗹 𝗿𝗲𝗹𝗲𝘃𝗮𝗻𝘁 𝘀𝗲𝗰𝘁𝗶𝗼𝗻𝘀 ✪ 𝗣𝗿𝗼𝘃𝗶𝗱𝗲 𝗱𝗲𝘁𝗮𝗶𝗹𝗲𝗱 𝗮𝗻𝘀…"
type textarea "x"
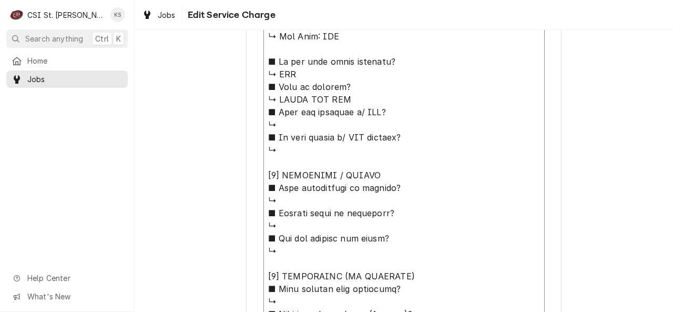
type textarea "⚠️ 𝗙𝗢𝗥𝗠 𝗜𝗡𝗦𝗧𝗥𝗨𝗖𝗧𝗜𝗢𝗡𝗦 ⚠️ ✪ 𝗖𝗼𝗺𝗽𝗹𝗲𝘁𝗲 𝗮𝗹𝗹 𝗿𝗲𝗹𝗲𝘃𝗮𝗻𝘁 𝘀𝗲𝗰𝘁𝗶𝗼𝗻𝘀 ✪ 𝗣𝗿𝗼𝘃𝗶𝗱𝗲 𝗱𝗲𝘁𝗮𝗶𝗹𝗲𝗱 𝗮𝗻𝘀…"
type textarea "x"
type textarea "⚠️ 𝗙𝗢𝗥𝗠 𝗜𝗡𝗦𝗧𝗥𝗨𝗖𝗧𝗜𝗢𝗡𝗦 ⚠️ ✪ 𝗖𝗼𝗺𝗽𝗹𝗲𝘁𝗲 𝗮𝗹𝗹 𝗿𝗲𝗹𝗲𝘃𝗮𝗻𝘁 𝘀𝗲𝗰𝘁𝗶𝗼𝗻𝘀 ✪ 𝗣𝗿𝗼𝘃𝗶𝗱𝗲 𝗱𝗲𝘁𝗮𝗶𝗹𝗲𝗱 𝗮𝗻𝘀…"
type textarea "x"
type textarea "⚠️ 𝗙𝗢𝗥𝗠 𝗜𝗡𝗦𝗧𝗥𝗨𝗖𝗧𝗜𝗢𝗡𝗦 ⚠️ ✪ 𝗖𝗼𝗺𝗽𝗹𝗲𝘁𝗲 𝗮𝗹𝗹 𝗿𝗲𝗹𝗲𝘃𝗮𝗻𝘁 𝘀𝗲𝗰𝘁𝗶𝗼𝗻𝘀 ✪ 𝗣𝗿𝗼𝘃𝗶𝗱𝗲 𝗱𝗲𝘁𝗮𝗶𝗹𝗲𝗱 𝗮𝗻𝘀…"
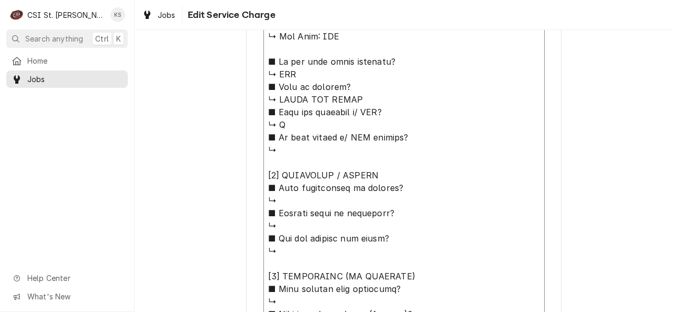
type textarea "x"
type textarea "⚠️ 𝗙𝗢𝗥𝗠 𝗜𝗡𝗦𝗧𝗥𝗨𝗖𝗧𝗜𝗢𝗡𝗦 ⚠️ ✪ 𝗖𝗼𝗺𝗽𝗹𝗲𝘁𝗲 𝗮𝗹𝗹 𝗿𝗲𝗹𝗲𝘃𝗮𝗻𝘁 𝘀𝗲𝗰𝘁𝗶𝗼𝗻𝘀 ✪ 𝗣𝗿𝗼𝘃𝗶𝗱𝗲 𝗱𝗲𝘁𝗮𝗶𝗹𝗲𝗱 𝗮𝗻𝘀…"
type textarea "x"
type textarea "⚠️ 𝗙𝗢𝗥𝗠 𝗜𝗡𝗦𝗧𝗥𝗨𝗖𝗧𝗜𝗢𝗡𝗦 ⚠️ ✪ 𝗖𝗼𝗺𝗽𝗹𝗲𝘁𝗲 𝗮𝗹𝗹 𝗿𝗲𝗹𝗲𝘃𝗮𝗻𝘁 𝘀𝗲𝗰𝘁𝗶𝗼𝗻𝘀 ✪ 𝗣𝗿𝗼𝘃𝗶𝗱𝗲 𝗱𝗲𝘁𝗮𝗶𝗹𝗲𝗱 𝗮𝗻𝘀…"
type textarea "x"
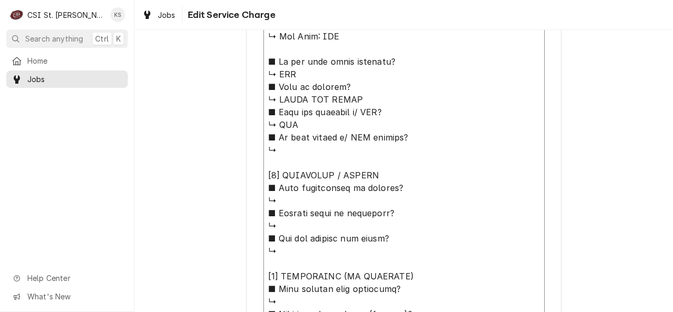
type textarea "⚠️ 𝗙𝗢𝗥𝗠 𝗜𝗡𝗦𝗧𝗥𝗨𝗖𝗧𝗜𝗢𝗡𝗦 ⚠️ ✪ 𝗖𝗼𝗺𝗽𝗹𝗲𝘁𝗲 𝗮𝗹𝗹 𝗿𝗲𝗹𝗲𝘃𝗮𝗻𝘁 𝘀𝗲𝗰𝘁𝗶𝗼𝗻𝘀 ✪ 𝗣𝗿𝗼𝘃𝗶𝗱𝗲 𝗱𝗲𝘁𝗮𝗶𝗹𝗲𝗱 𝗮𝗻𝘀…"
type textarea "x"
type textarea "⚠️ 𝗙𝗢𝗥𝗠 𝗜𝗡𝗦𝗧𝗥𝗨𝗖𝗧𝗜𝗢𝗡𝗦 ⚠️ ✪ 𝗖𝗼𝗺𝗽𝗹𝗲𝘁𝗲 𝗮𝗹𝗹 𝗿𝗲𝗹𝗲𝘃𝗮𝗻𝘁 𝘀𝗲𝗰𝘁𝗶𝗼𝗻𝘀 ✪ 𝗣𝗿𝗼𝘃𝗶𝗱𝗲 𝗱𝗲𝘁𝗮𝗶𝗹𝗲𝗱 𝗮𝗻𝘀…"
type textarea "x"
type textarea "⚠️ 𝗙𝗢𝗥𝗠 𝗜𝗡𝗦𝗧𝗥𝗨𝗖𝗧𝗜𝗢𝗡𝗦 ⚠️ ✪ 𝗖𝗼𝗺𝗽𝗹𝗲𝘁𝗲 𝗮𝗹𝗹 𝗿𝗲𝗹𝗲𝘃𝗮𝗻𝘁 𝘀𝗲𝗰𝘁𝗶𝗼𝗻𝘀 ✪ 𝗣𝗿𝗼𝘃𝗶𝗱𝗲 𝗱𝗲𝘁𝗮𝗶𝗹𝗲𝗱 𝗮𝗻𝘀…"
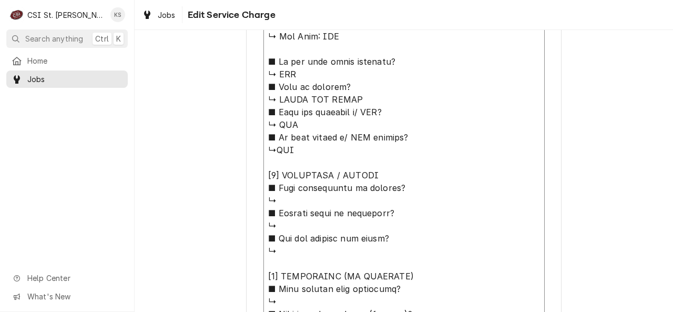
type textarea "x"
type textarea "⚠️ 𝗙𝗢𝗥𝗠 𝗜𝗡𝗦𝗧𝗥𝗨𝗖𝗧𝗜𝗢𝗡𝗦 ⚠️ ✪ 𝗖𝗼𝗺𝗽𝗹𝗲𝘁𝗲 𝗮𝗹𝗹 𝗿𝗲𝗹𝗲𝘃𝗮𝗻𝘁 𝘀𝗲𝗰𝘁𝗶𝗼𝗻𝘀 ✪ 𝗣𝗿𝗼𝘃𝗶𝗱𝗲 𝗱𝗲𝘁𝗮𝗶𝗹𝗲𝗱 𝗮𝗻𝘀…"
type textarea "x"
type textarea "⚠️ 𝗙𝗢𝗥𝗠 𝗜𝗡𝗦𝗧𝗥𝗨𝗖𝗧𝗜𝗢𝗡𝗦 ⚠️ ✪ 𝗖𝗼𝗺𝗽𝗹𝗲𝘁𝗲 𝗮𝗹𝗹 𝗿𝗲𝗹𝗲𝘃𝗮𝗻𝘁 𝘀𝗲𝗰𝘁𝗶𝗼𝗻𝘀 ✪ 𝗣𝗿𝗼𝘃𝗶𝗱𝗲 𝗱𝗲𝘁𝗮𝗶𝗹𝗲𝗱 𝗮𝗻𝘀…"
type textarea "x"
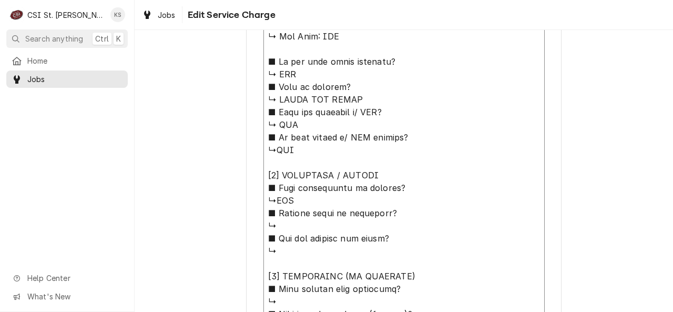
type textarea "⚠️ 𝗙𝗢𝗥𝗠 𝗜𝗡𝗦𝗧𝗥𝗨𝗖𝗧𝗜𝗢𝗡𝗦 ⚠️ ✪ 𝗖𝗼𝗺𝗽𝗹𝗲𝘁𝗲 𝗮𝗹𝗹 𝗿𝗲𝗹𝗲𝘃𝗮𝗻𝘁 𝘀𝗲𝗰𝘁𝗶𝗼𝗻𝘀 ✪ 𝗣𝗿𝗼𝘃𝗶𝗱𝗲 𝗱𝗲𝘁𝗮𝗶𝗹𝗲𝗱 𝗮𝗻𝘀…"
type textarea "x"
type textarea "⚠️ 𝗙𝗢𝗥𝗠 𝗜𝗡𝗦𝗧𝗥𝗨𝗖𝗧𝗜𝗢𝗡𝗦 ⚠️ ✪ 𝗖𝗼𝗺𝗽𝗹𝗲𝘁𝗲 𝗮𝗹𝗹 𝗿𝗲𝗹𝗲𝘃𝗮𝗻𝘁 𝘀𝗲𝗰𝘁𝗶𝗼𝗻𝘀 ✪ 𝗣𝗿𝗼𝘃𝗶𝗱𝗲 𝗱𝗲𝘁𝗮𝗶𝗹𝗲𝗱 𝗮𝗻𝘀…"
type textarea "x"
type textarea "⚠️ 𝗙𝗢𝗥𝗠 𝗜𝗡𝗦𝗧𝗥𝗨𝗖𝗧𝗜𝗢𝗡𝗦 ⚠️ ✪ 𝗖𝗼𝗺𝗽𝗹𝗲𝘁𝗲 𝗮𝗹𝗹 𝗿𝗲𝗹𝗲𝘃𝗮𝗻𝘁 𝘀𝗲𝗰𝘁𝗶𝗼𝗻𝘀 ✪ 𝗣𝗿𝗼𝘃𝗶𝗱𝗲 𝗱𝗲𝘁𝗮𝗶𝗹𝗲𝗱 𝗮𝗻𝘀…"
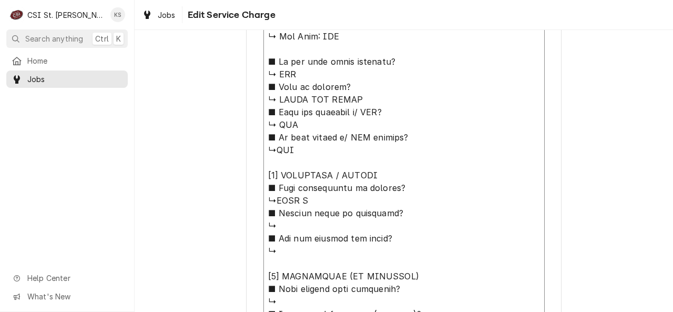
type textarea "x"
type textarea "⚠️ 𝗙𝗢𝗥𝗠 𝗜𝗡𝗦𝗧𝗥𝗨𝗖𝗧𝗜𝗢𝗡𝗦 ⚠️ ✪ 𝗖𝗼𝗺𝗽𝗹𝗲𝘁𝗲 𝗮𝗹𝗹 𝗿𝗲𝗹𝗲𝘃𝗮𝗻𝘁 𝘀𝗲𝗰𝘁𝗶𝗼𝗻𝘀 ✪ 𝗣𝗿𝗼𝘃𝗶𝗱𝗲 𝗱𝗲𝘁𝗮𝗶𝗹𝗲𝗱 𝗮𝗻𝘀…"
type textarea "x"
type textarea "⚠️ 𝗙𝗢𝗥𝗠 𝗜𝗡𝗦𝗧𝗥𝗨𝗖𝗧𝗜𝗢𝗡𝗦 ⚠️ ✪ 𝗖𝗼𝗺𝗽𝗹𝗲𝘁𝗲 𝗮𝗹𝗹 𝗿𝗲𝗹𝗲𝘃𝗮𝗻𝘁 𝘀𝗲𝗰𝘁𝗶𝗼𝗻𝘀 ✪ 𝗣𝗿𝗼𝘃𝗶𝗱𝗲 𝗱𝗲𝘁𝗮𝗶𝗹𝗲𝗱 𝗮𝗻𝘀…"
type textarea "x"
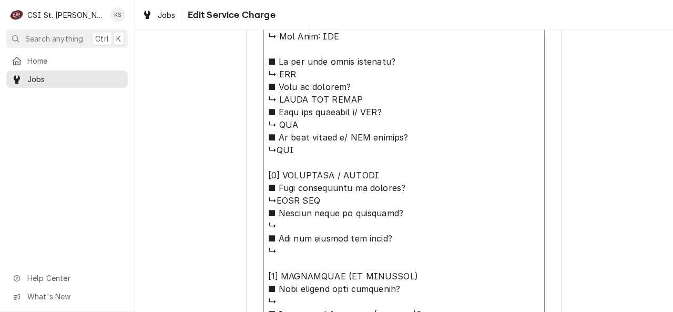
type textarea "⚠️ 𝗙𝗢𝗥𝗠 𝗜𝗡𝗦𝗧𝗥𝗨𝗖𝗧𝗜𝗢𝗡𝗦 ⚠️ ✪ 𝗖𝗼𝗺𝗽𝗹𝗲𝘁𝗲 𝗮𝗹𝗹 𝗿𝗲𝗹𝗲𝘃𝗮𝗻𝘁 𝘀𝗲𝗰𝘁𝗶𝗼𝗻𝘀 ✪ 𝗣𝗿𝗼𝘃𝗶𝗱𝗲 𝗱𝗲𝘁𝗮𝗶𝗹𝗲𝗱 𝗮𝗻𝘀…"
type textarea "x"
type textarea "⚠️ 𝗙𝗢𝗥𝗠 𝗜𝗡𝗦𝗧𝗥𝗨𝗖𝗧𝗜𝗢𝗡𝗦 ⚠️ ✪ 𝗖𝗼𝗺𝗽𝗹𝗲𝘁𝗲 𝗮𝗹𝗹 𝗿𝗲𝗹𝗲𝘃𝗮𝗻𝘁 𝘀𝗲𝗰𝘁𝗶𝗼𝗻𝘀 ✪ 𝗣𝗿𝗼𝘃𝗶𝗱𝗲 𝗱𝗲𝘁𝗮𝗶𝗹𝗲𝗱 𝗮𝗻𝘀…"
type textarea "x"
type textarea "⚠️ 𝗙𝗢𝗥𝗠 𝗜𝗡𝗦𝗧𝗥𝗨𝗖𝗧𝗜𝗢𝗡𝗦 ⚠️ ✪ 𝗖𝗼𝗺𝗽𝗹𝗲𝘁𝗲 𝗮𝗹𝗹 𝗿𝗲𝗹𝗲𝘃𝗮𝗻𝘁 𝘀𝗲𝗰𝘁𝗶𝗼𝗻𝘀 ✪ 𝗣𝗿𝗼𝘃𝗶𝗱𝗲 𝗱𝗲𝘁𝗮𝗶𝗹𝗲𝗱 𝗮𝗻𝘀…"
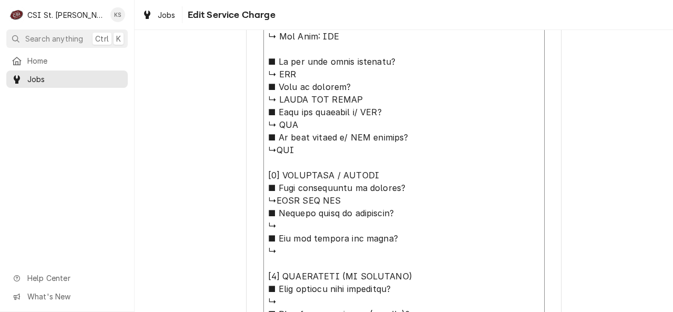
type textarea "x"
type textarea "⚠️ 𝗙𝗢𝗥𝗠 𝗜𝗡𝗦𝗧𝗥𝗨𝗖𝗧𝗜𝗢𝗡𝗦 ⚠️ ✪ 𝗖𝗼𝗺𝗽𝗹𝗲𝘁𝗲 𝗮𝗹𝗹 𝗿𝗲𝗹𝗲𝘃𝗮𝗻𝘁 𝘀𝗲𝗰𝘁𝗶𝗼𝗻𝘀 ✪ 𝗣𝗿𝗼𝘃𝗶𝗱𝗲 𝗱𝗲𝘁𝗮𝗶𝗹𝗲𝗱 𝗮𝗻𝘀…"
type textarea "x"
type textarea "⚠️ 𝗙𝗢𝗥𝗠 𝗜𝗡𝗦𝗧𝗥𝗨𝗖𝗧𝗜𝗢𝗡𝗦 ⚠️ ✪ 𝗖𝗼𝗺𝗽𝗹𝗲𝘁𝗲 𝗮𝗹𝗹 𝗿𝗲𝗹𝗲𝘃𝗮𝗻𝘁 𝘀𝗲𝗰𝘁𝗶𝗼𝗻𝘀 ✪ 𝗣𝗿𝗼𝘃𝗶𝗱𝗲 𝗱𝗲𝘁𝗮𝗶𝗹𝗲𝗱 𝗮𝗻𝘀…"
type textarea "x"
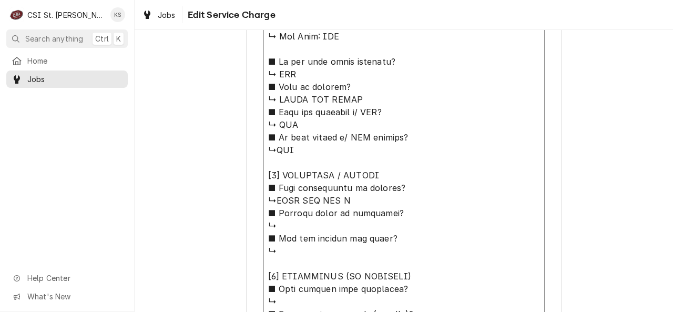
type textarea "⚠️ 𝗙𝗢𝗥𝗠 𝗜𝗡𝗦𝗧𝗥𝗨𝗖𝗧𝗜𝗢𝗡𝗦 ⚠️ ✪ 𝗖𝗼𝗺𝗽𝗹𝗲𝘁𝗲 𝗮𝗹𝗹 𝗿𝗲𝗹𝗲𝘃𝗮𝗻𝘁 𝘀𝗲𝗰𝘁𝗶𝗼𝗻𝘀 ✪ 𝗣𝗿𝗼𝘃𝗶𝗱𝗲 𝗱𝗲𝘁𝗮𝗶𝗹𝗲𝗱 𝗮𝗻𝘀…"
type textarea "x"
type textarea "⚠️ 𝗙𝗢𝗥𝗠 𝗜𝗡𝗦𝗧𝗥𝗨𝗖𝗧𝗜𝗢𝗡𝗦 ⚠️ ✪ 𝗖𝗼𝗺𝗽𝗹𝗲𝘁𝗲 𝗮𝗹𝗹 𝗿𝗲𝗹𝗲𝘃𝗮𝗻𝘁 𝘀𝗲𝗰𝘁𝗶𝗼𝗻𝘀 ✪ 𝗣𝗿𝗼𝘃𝗶𝗱𝗲 𝗱𝗲𝘁𝗮𝗶𝗹𝗲𝗱 𝗮𝗻𝘀…"
type textarea "x"
type textarea "⚠️ 𝗙𝗢𝗥𝗠 𝗜𝗡𝗦𝗧𝗥𝗨𝗖𝗧𝗜𝗢𝗡𝗦 ⚠️ ✪ 𝗖𝗼𝗺𝗽𝗹𝗲𝘁𝗲 𝗮𝗹𝗹 𝗿𝗲𝗹𝗲𝘃𝗮𝗻𝘁 𝘀𝗲𝗰𝘁𝗶𝗼𝗻𝘀 ✪ 𝗣𝗿𝗼𝘃𝗶𝗱𝗲 𝗱𝗲𝘁𝗮𝗶𝗹𝗲𝗱 𝗮𝗻𝘀…"
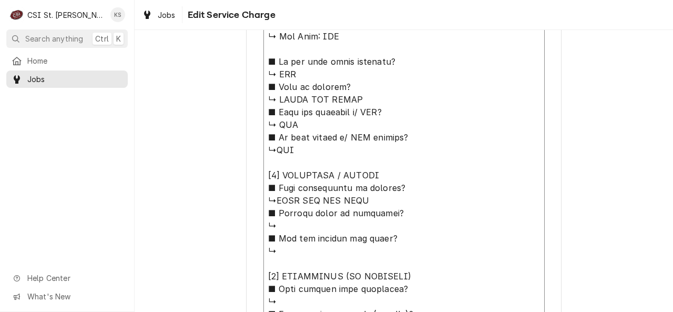
type textarea "x"
type textarea "⚠️ 𝗙𝗢𝗥𝗠 𝗜𝗡𝗦𝗧𝗥𝗨𝗖𝗧𝗜𝗢𝗡𝗦 ⚠️ ✪ 𝗖𝗼𝗺𝗽𝗹𝗲𝘁𝗲 𝗮𝗹𝗹 𝗿𝗲𝗹𝗲𝘃𝗮𝗻𝘁 𝘀𝗲𝗰𝘁𝗶𝗼𝗻𝘀 ✪ 𝗣𝗿𝗼𝘃𝗶𝗱𝗲 𝗱𝗲𝘁𝗮𝗶𝗹𝗲𝗱 𝗮𝗻𝘀…"
type textarea "x"
type textarea "⚠️ 𝗙𝗢𝗥𝗠 𝗜𝗡𝗦𝗧𝗥𝗨𝗖𝗧𝗜𝗢𝗡𝗦 ⚠️ ✪ 𝗖𝗼𝗺𝗽𝗹𝗲𝘁𝗲 𝗮𝗹𝗹 𝗿𝗲𝗹𝗲𝘃𝗮𝗻𝘁 𝘀𝗲𝗰𝘁𝗶𝗼𝗻𝘀 ✪ 𝗣𝗿𝗼𝘃𝗶𝗱𝗲 𝗱𝗲𝘁𝗮𝗶𝗹𝗲𝗱 𝗮𝗻𝘀…"
type textarea "x"
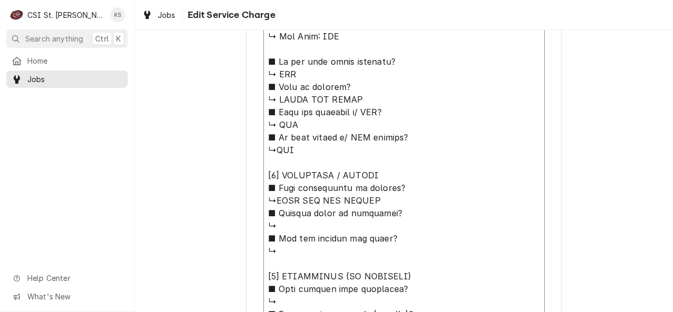
type textarea "⚠️ 𝗙𝗢𝗥𝗠 𝗜𝗡𝗦𝗧𝗥𝗨𝗖𝗧𝗜𝗢𝗡𝗦 ⚠️ ✪ 𝗖𝗼𝗺𝗽𝗹𝗲𝘁𝗲 𝗮𝗹𝗹 𝗿𝗲𝗹𝗲𝘃𝗮𝗻𝘁 𝘀𝗲𝗰𝘁𝗶𝗼𝗻𝘀 ✪ 𝗣𝗿𝗼𝘃𝗶𝗱𝗲 𝗱𝗲𝘁𝗮𝗶𝗹𝗲𝗱 𝗮𝗻𝘀…"
type textarea "x"
type textarea "⚠️ 𝗙𝗢𝗥𝗠 𝗜𝗡𝗦𝗧𝗥𝗨𝗖𝗧𝗜𝗢𝗡𝗦 ⚠️ ✪ 𝗖𝗼𝗺𝗽𝗹𝗲𝘁𝗲 𝗮𝗹𝗹 𝗿𝗲𝗹𝗲𝘃𝗮𝗻𝘁 𝘀𝗲𝗰𝘁𝗶𝗼𝗻𝘀 ✪ 𝗣𝗿𝗼𝘃𝗶𝗱𝗲 𝗱𝗲𝘁𝗮𝗶𝗹𝗲𝗱 𝗮𝗻𝘀…"
type textarea "x"
type textarea "⚠️ 𝗙𝗢𝗥𝗠 𝗜𝗡𝗦𝗧𝗥𝗨𝗖𝗧𝗜𝗢𝗡𝗦 ⚠️ ✪ 𝗖𝗼𝗺𝗽𝗹𝗲𝘁𝗲 𝗮𝗹𝗹 𝗿𝗲𝗹𝗲𝘃𝗮𝗻𝘁 𝘀𝗲𝗰𝘁𝗶𝗼𝗻𝘀 ✪ 𝗣𝗿𝗼𝘃𝗶𝗱𝗲 𝗱𝗲𝘁𝗮𝗶𝗹𝗲𝗱 𝗮𝗻𝘀…"
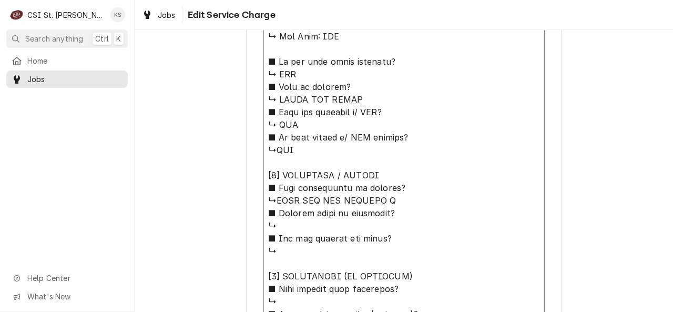
type textarea "x"
type textarea "⚠️ 𝗙𝗢𝗥𝗠 𝗜𝗡𝗦𝗧𝗥𝗨𝗖𝗧𝗜𝗢𝗡𝗦 ⚠️ ✪ 𝗖𝗼𝗺𝗽𝗹𝗲𝘁𝗲 𝗮𝗹𝗹 𝗿𝗲𝗹𝗲𝘃𝗮𝗻𝘁 𝘀𝗲𝗰𝘁𝗶𝗼𝗻𝘀 ✪ 𝗣𝗿𝗼𝘃𝗶𝗱𝗲 𝗱𝗲𝘁𝗮𝗶𝗹𝗲𝗱 𝗮𝗻𝘀…"
type textarea "x"
type textarea "⚠️ 𝗙𝗢𝗥𝗠 𝗜𝗡𝗦𝗧𝗥𝗨𝗖𝗧𝗜𝗢𝗡𝗦 ⚠️ ✪ 𝗖𝗼𝗺𝗽𝗹𝗲𝘁𝗲 𝗮𝗹𝗹 𝗿𝗲𝗹𝗲𝘃𝗮𝗻𝘁 𝘀𝗲𝗰𝘁𝗶𝗼𝗻𝘀 ✪ 𝗣𝗿𝗼𝘃𝗶𝗱𝗲 𝗱𝗲𝘁𝗮𝗶𝗹𝗲𝗱 𝗮𝗻𝘀…"
type textarea "x"
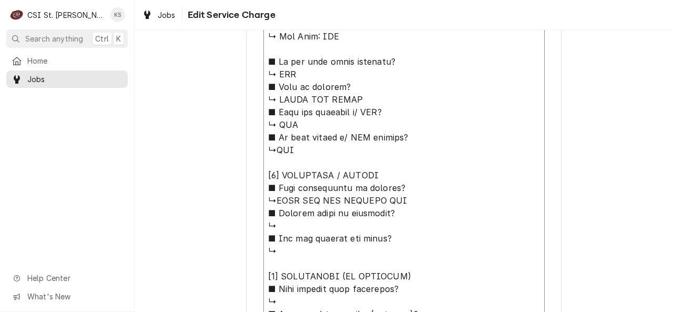
type textarea "⚠️ 𝗙𝗢𝗥𝗠 𝗜𝗡𝗦𝗧𝗥𝗨𝗖𝗧𝗜𝗢𝗡𝗦 ⚠️ ✪ 𝗖𝗼𝗺𝗽𝗹𝗲𝘁𝗲 𝗮𝗹𝗹 𝗿𝗲𝗹𝗲𝘃𝗮𝗻𝘁 𝘀𝗲𝗰𝘁𝗶𝗼𝗻𝘀 ✪ 𝗣𝗿𝗼𝘃𝗶𝗱𝗲 𝗱𝗲𝘁𝗮𝗶𝗹𝗲𝗱 𝗮𝗻𝘀…"
type textarea "x"
type textarea "⚠️ 𝗙𝗢𝗥𝗠 𝗜𝗡𝗦𝗧𝗥𝗨𝗖𝗧𝗜𝗢𝗡𝗦 ⚠️ ✪ 𝗖𝗼𝗺𝗽𝗹𝗲𝘁𝗲 𝗮𝗹𝗹 𝗿𝗲𝗹𝗲𝘃𝗮𝗻𝘁 𝘀𝗲𝗰𝘁𝗶𝗼𝗻𝘀 ✪ 𝗣𝗿𝗼𝘃𝗶𝗱𝗲 𝗱𝗲𝘁𝗮𝗶𝗹𝗲𝗱 𝗮𝗻𝘀…"
type textarea "x"
type textarea "⚠️ 𝗙𝗢𝗥𝗠 𝗜𝗡𝗦𝗧𝗥𝗨𝗖𝗧𝗜𝗢𝗡𝗦 ⚠️ ✪ 𝗖𝗼𝗺𝗽𝗹𝗲𝘁𝗲 𝗮𝗹𝗹 𝗿𝗲𝗹𝗲𝘃𝗮𝗻𝘁 𝘀𝗲𝗰𝘁𝗶𝗼𝗻𝘀 ✪ 𝗣𝗿𝗼𝘃𝗶𝗱𝗲 𝗱𝗲𝘁𝗮𝗶𝗹𝗲𝗱 𝗮𝗻𝘀…"
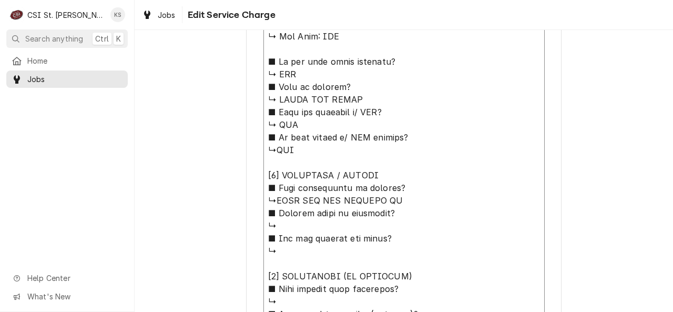
type textarea "x"
type textarea "⚠️ 𝗙𝗢𝗥𝗠 𝗜𝗡𝗦𝗧𝗥𝗨𝗖𝗧𝗜𝗢𝗡𝗦 ⚠️ ✪ 𝗖𝗼𝗺𝗽𝗹𝗲𝘁𝗲 𝗮𝗹𝗹 𝗿𝗲𝗹𝗲𝘃𝗮𝗻𝘁 𝘀𝗲𝗰𝘁𝗶𝗼𝗻𝘀 ✪ 𝗣𝗿𝗼𝘃𝗶𝗱𝗲 𝗱𝗲𝘁𝗮𝗶𝗹𝗲𝗱 𝗮𝗻𝘀…"
type textarea "x"
type textarea "⚠️ 𝗙𝗢𝗥𝗠 𝗜𝗡𝗦𝗧𝗥𝗨𝗖𝗧𝗜𝗢𝗡𝗦 ⚠️ ✪ 𝗖𝗼𝗺𝗽𝗹𝗲𝘁𝗲 𝗮𝗹𝗹 𝗿𝗲𝗹𝗲𝘃𝗮𝗻𝘁 𝘀𝗲𝗰𝘁𝗶𝗼𝗻𝘀 ✪ 𝗣𝗿𝗼𝘃𝗶𝗱𝗲 𝗱𝗲𝘁𝗮𝗶𝗹𝗲𝗱 𝗮𝗻𝘀…"
type textarea "x"
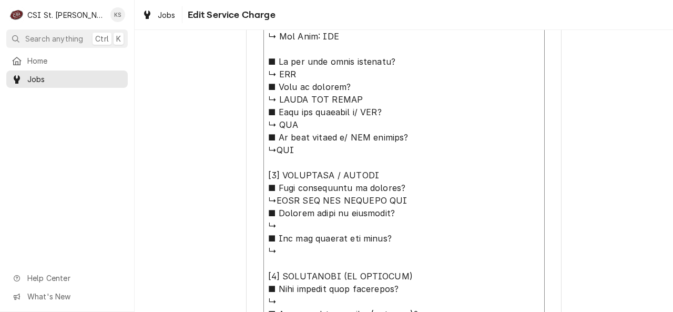
type textarea "⚠️ 𝗙𝗢𝗥𝗠 𝗜𝗡𝗦𝗧𝗥𝗨𝗖𝗧𝗜𝗢𝗡𝗦 ⚠️ ✪ 𝗖𝗼𝗺𝗽𝗹𝗲𝘁𝗲 𝗮𝗹𝗹 𝗿𝗲𝗹𝗲𝘃𝗮𝗻𝘁 𝘀𝗲𝗰𝘁𝗶𝗼𝗻𝘀 ✪ 𝗣𝗿𝗼𝘃𝗶𝗱𝗲 𝗱𝗲𝘁𝗮𝗶𝗹𝗲𝗱 𝗮𝗻𝘀…"
type textarea "x"
type textarea "⚠️ 𝗙𝗢𝗥𝗠 𝗜𝗡𝗦𝗧𝗥𝗨𝗖𝗧𝗜𝗢𝗡𝗦 ⚠️ ✪ 𝗖𝗼𝗺𝗽𝗹𝗲𝘁𝗲 𝗮𝗹𝗹 𝗿𝗲𝗹𝗲𝘃𝗮𝗻𝘁 𝘀𝗲𝗰𝘁𝗶𝗼𝗻𝘀 ✪ 𝗣𝗿𝗼𝘃𝗶𝗱𝗲 𝗱𝗲𝘁𝗮𝗶𝗹𝗲𝗱 𝗮𝗻𝘀…"
type textarea "x"
type textarea "⚠️ 𝗙𝗢𝗥𝗠 𝗜𝗡𝗦𝗧𝗥𝗨𝗖𝗧𝗜𝗢𝗡𝗦 ⚠️ ✪ 𝗖𝗼𝗺𝗽𝗹𝗲𝘁𝗲 𝗮𝗹𝗹 𝗿𝗲𝗹𝗲𝘃𝗮𝗻𝘁 𝘀𝗲𝗰𝘁𝗶𝗼𝗻𝘀 ✪ 𝗣𝗿𝗼𝘃𝗶𝗱𝗲 𝗱𝗲𝘁𝗮𝗶𝗹𝗲𝗱 𝗮𝗻𝘀…"
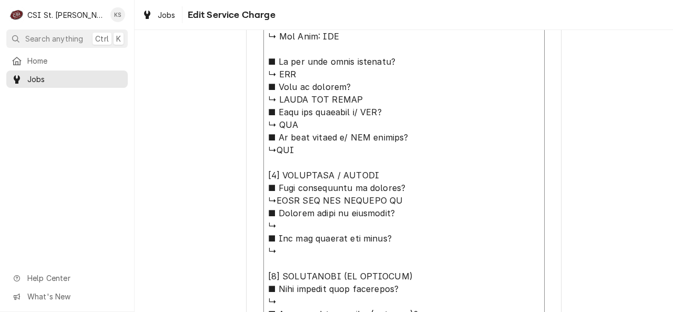
type textarea "x"
type textarea "⚠️ 𝗙𝗢𝗥𝗠 𝗜𝗡𝗦𝗧𝗥𝗨𝗖𝗧𝗜𝗢𝗡𝗦 ⚠️ ✪ 𝗖𝗼𝗺𝗽𝗹𝗲𝘁𝗲 𝗮𝗹𝗹 𝗿𝗲𝗹𝗲𝘃𝗮𝗻𝘁 𝘀𝗲𝗰𝘁𝗶𝗼𝗻𝘀 ✪ 𝗣𝗿𝗼𝘃𝗶𝗱𝗲 𝗱𝗲𝘁𝗮𝗶𝗹𝗲𝗱 𝗮𝗻𝘀…"
type textarea "x"
type textarea "⚠️ 𝗙𝗢𝗥𝗠 𝗜𝗡𝗦𝗧𝗥𝗨𝗖𝗧𝗜𝗢𝗡𝗦 ⚠️ ✪ 𝗖𝗼𝗺𝗽𝗹𝗲𝘁𝗲 𝗮𝗹𝗹 𝗿𝗲𝗹𝗲𝘃𝗮𝗻𝘁 𝘀𝗲𝗰𝘁𝗶𝗼𝗻𝘀 ✪ 𝗣𝗿𝗼𝘃𝗶𝗱𝗲 𝗱𝗲𝘁𝗮𝗶𝗹𝗲𝗱 𝗮𝗻𝘀…"
type textarea "x"
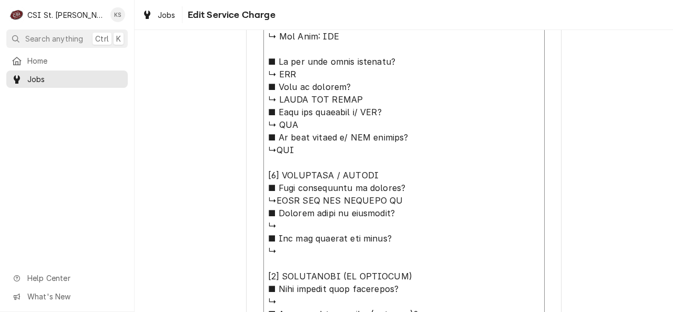
type textarea "⚠️ 𝗙𝗢𝗥𝗠 𝗜𝗡𝗦𝗧𝗥𝗨𝗖𝗧𝗜𝗢𝗡𝗦 ⚠️ ✪ 𝗖𝗼𝗺𝗽𝗹𝗲𝘁𝗲 𝗮𝗹𝗹 𝗿𝗲𝗹𝗲𝘃𝗮𝗻𝘁 𝘀𝗲𝗰𝘁𝗶𝗼𝗻𝘀 ✪ 𝗣𝗿𝗼𝘃𝗶𝗱𝗲 𝗱𝗲𝘁𝗮𝗶𝗹𝗲𝗱 𝗮𝗻𝘀…"
type textarea "x"
type textarea "⚠️ 𝗙𝗢𝗥𝗠 𝗜𝗡𝗦𝗧𝗥𝗨𝗖𝗧𝗜𝗢𝗡𝗦 ⚠️ ✪ 𝗖𝗼𝗺𝗽𝗹𝗲𝘁𝗲 𝗮𝗹𝗹 𝗿𝗲𝗹𝗲𝘃𝗮𝗻𝘁 𝘀𝗲𝗰𝘁𝗶𝗼𝗻𝘀 ✪ 𝗣𝗿𝗼𝘃𝗶𝗱𝗲 𝗱𝗲𝘁𝗮𝗶𝗹𝗲𝗱 𝗮𝗻𝘀…"
type textarea "x"
type textarea "⚠️ 𝗙𝗢𝗥𝗠 𝗜𝗡𝗦𝗧𝗥𝗨𝗖𝗧𝗜𝗢𝗡𝗦 ⚠️ ✪ 𝗖𝗼𝗺𝗽𝗹𝗲𝘁𝗲 𝗮𝗹𝗹 𝗿𝗲𝗹𝗲𝘃𝗮𝗻𝘁 𝘀𝗲𝗰𝘁𝗶𝗼𝗻𝘀 ✪ 𝗣𝗿𝗼𝘃𝗶𝗱𝗲 𝗱𝗲𝘁𝗮𝗶𝗹𝗲𝗱 𝗮𝗻𝘀…"
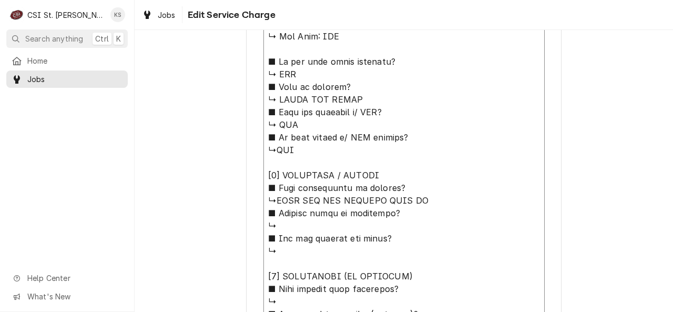
type textarea "x"
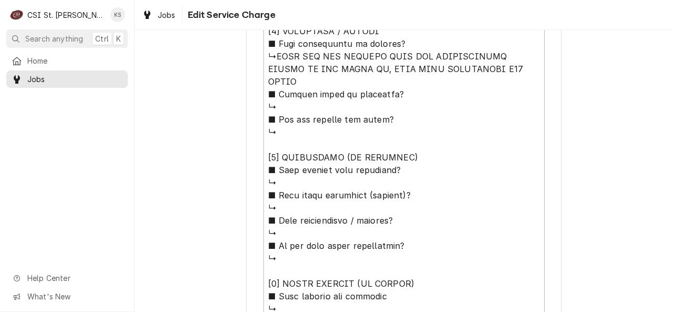
scroll to position [739, 0]
click at [284, 96] on textarea "Service Summary" at bounding box center [403, 63] width 281 height 717
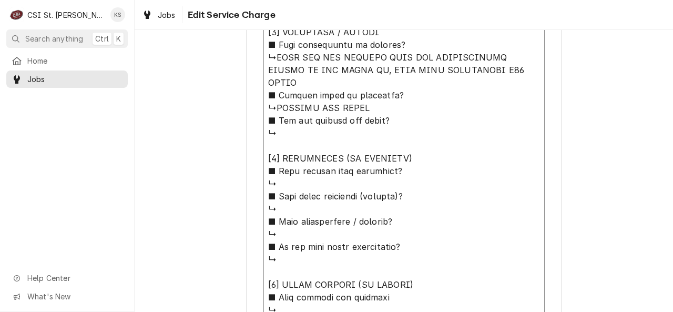
click at [377, 100] on textarea "Service Summary" at bounding box center [403, 63] width 281 height 717
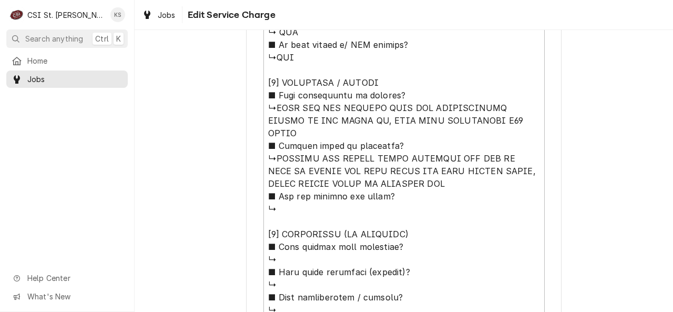
scroll to position [688, 0]
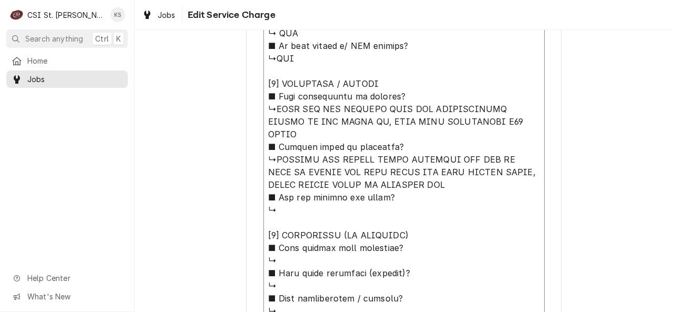
click at [332, 192] on textarea "Service Summary" at bounding box center [403, 128] width 281 height 742
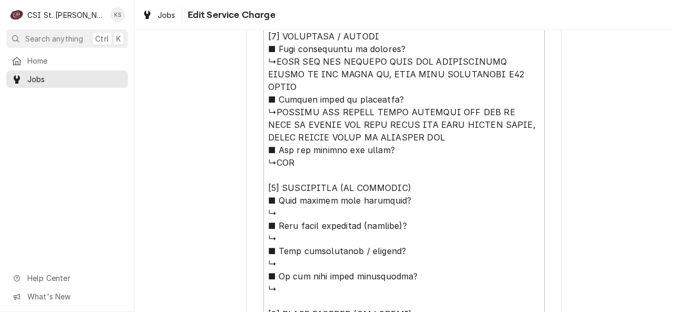
scroll to position [734, 0]
click at [317, 198] on textarea "Service Summary" at bounding box center [403, 82] width 281 height 742
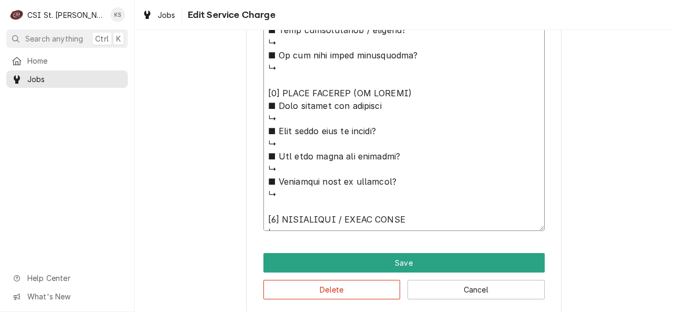
scroll to position [960, 0]
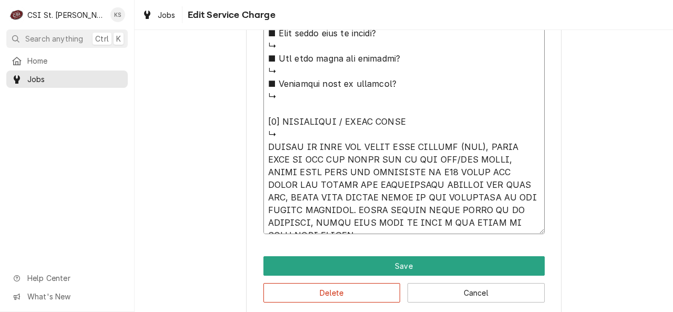
scroll to position [1067, 0]
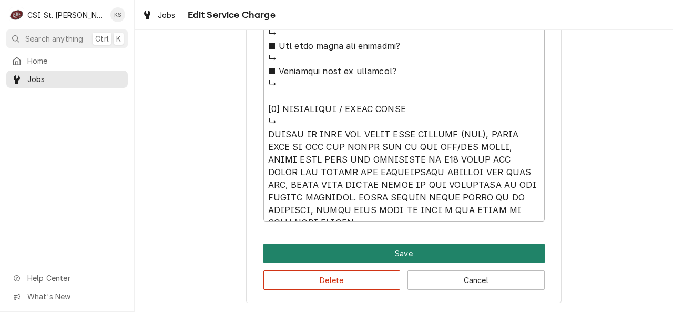
click at [298, 259] on button "Save" at bounding box center [403, 252] width 281 height 19
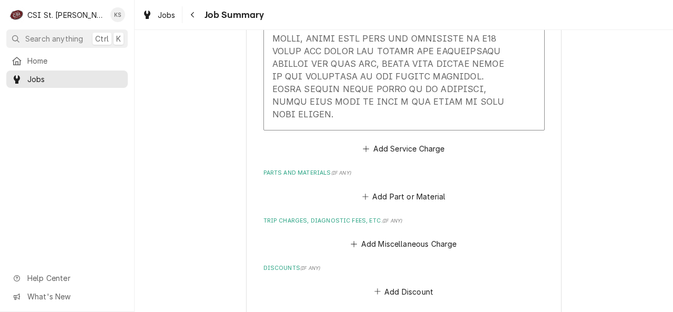
scroll to position [1239, 0]
click at [389, 141] on button "Add Service Charge" at bounding box center [403, 148] width 85 height 15
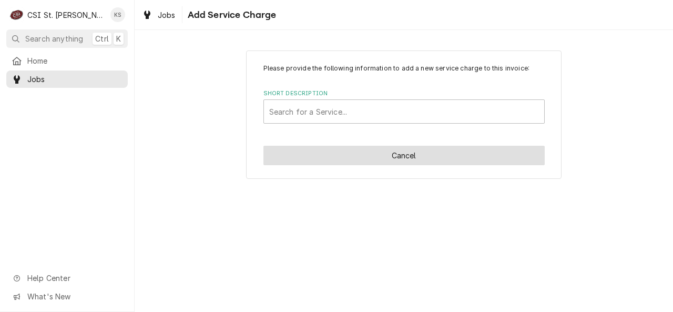
click at [385, 152] on button "Cancel" at bounding box center [403, 155] width 281 height 19
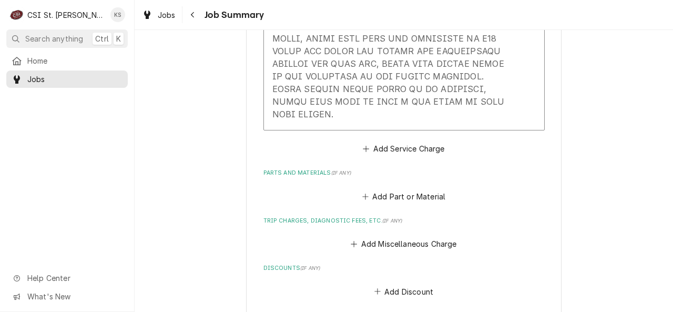
scroll to position [1272, 0]
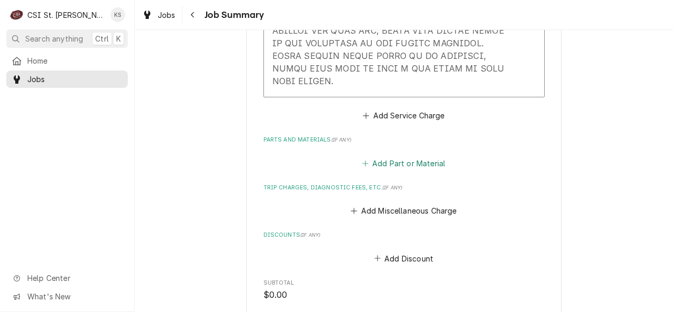
click at [391, 156] on button "Add Part or Material" at bounding box center [403, 163] width 87 height 15
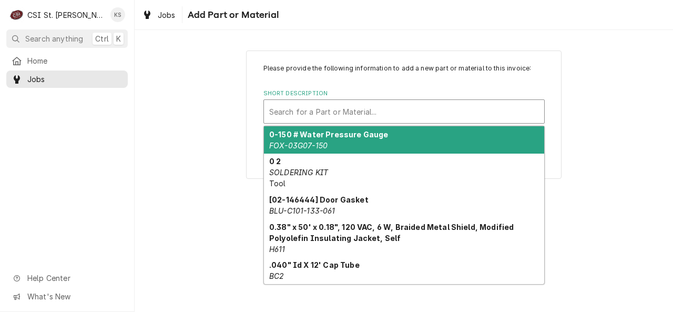
click at [350, 113] on div "Short Description" at bounding box center [404, 111] width 270 height 19
paste input "8075808"
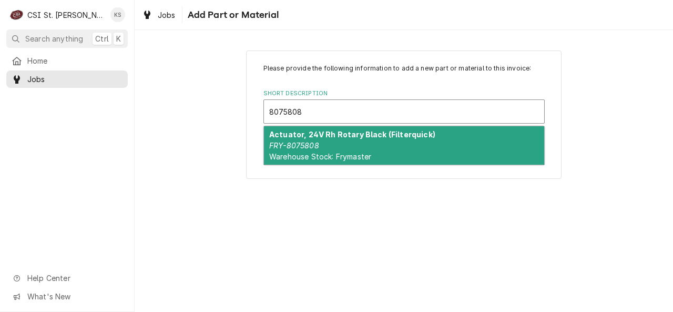
click at [350, 141] on div "Actuator, 24V Rh Rotary Black (Filterquick) FRY-8075808 Warehouse Stock: Frymas…" at bounding box center [404, 145] width 280 height 38
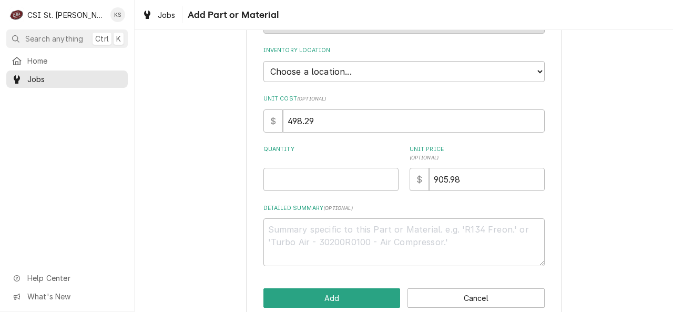
scroll to position [175, 0]
click at [361, 77] on select "Choose a location... 00 | STL WAREHOUSE 01 | CHUCK WAMBOLDT V#93 01 | COURTNEY …" at bounding box center [403, 70] width 281 height 21
click at [263, 60] on select "Choose a location... 00 | STL WAREHOUSE 01 | CHUCK WAMBOLDT V#93 01 | COURTNEY …" at bounding box center [403, 70] width 281 height 21
click at [324, 174] on input "Quantity" at bounding box center [330, 178] width 135 height 23
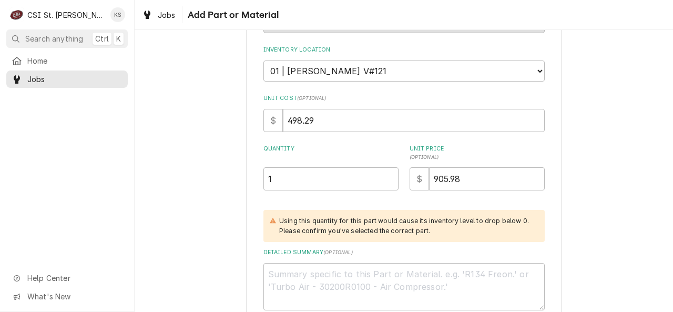
scroll to position [237, 0]
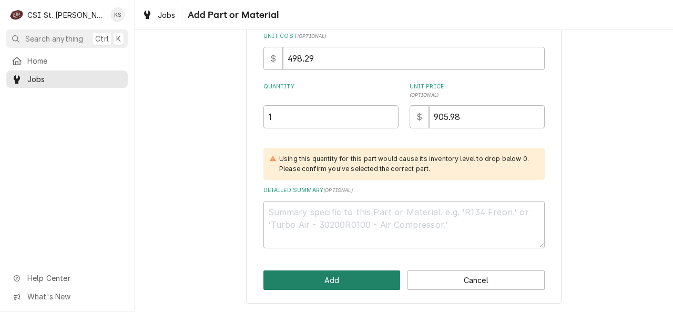
click at [312, 279] on button "Add" at bounding box center [331, 279] width 137 height 19
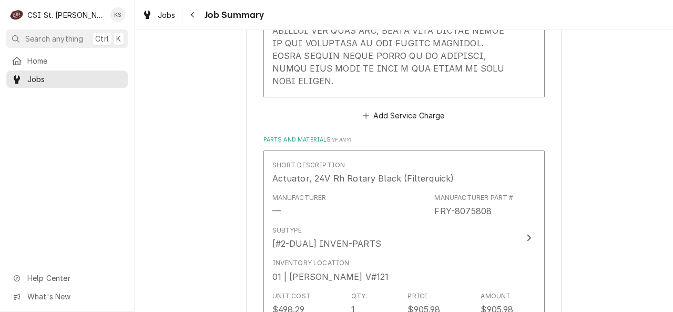
scroll to position [1305, 0]
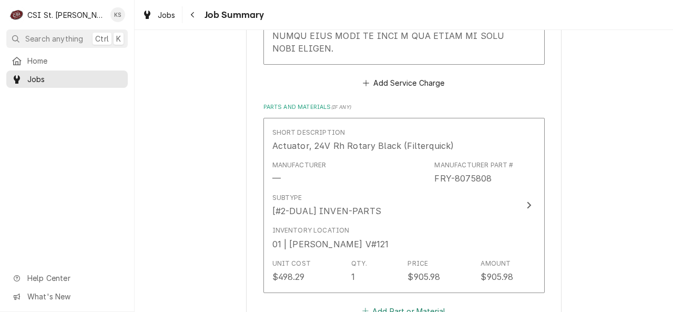
click at [383, 303] on button "Add Part or Material" at bounding box center [403, 310] width 87 height 15
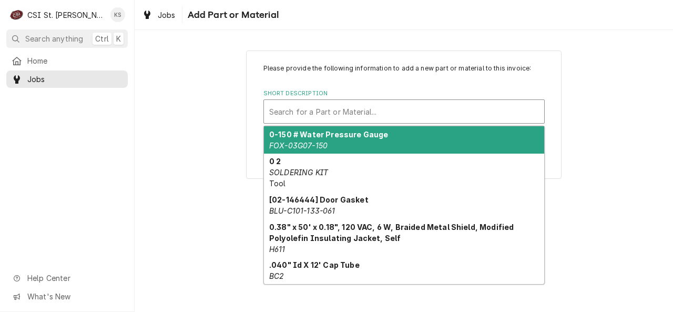
click at [361, 111] on div "Short Description" at bounding box center [404, 111] width 270 height 19
paste input "1085996SP"
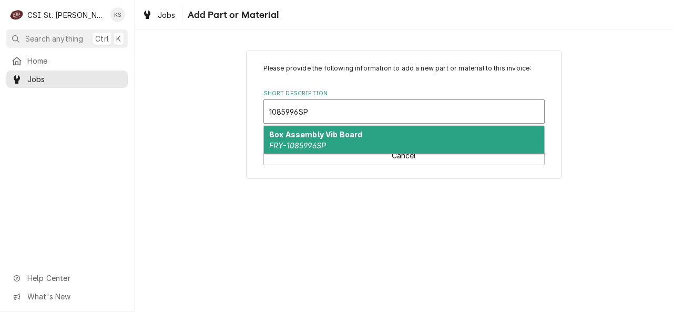
click at [350, 147] on div "Box Assembly Vib Board FRY-1085996SP" at bounding box center [404, 139] width 280 height 27
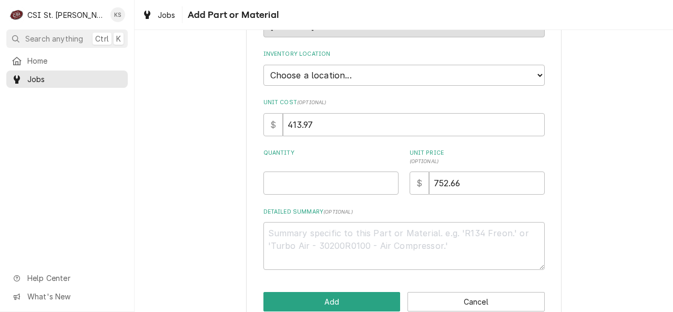
scroll to position [191, 0]
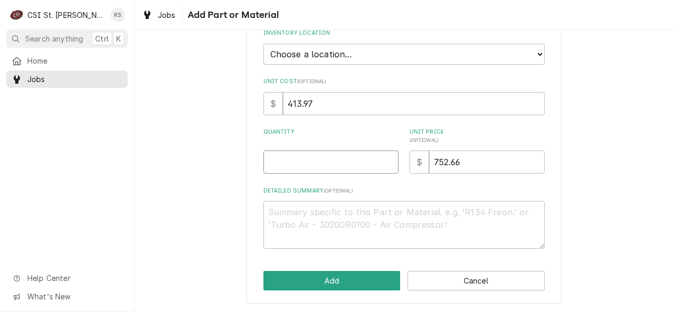
click at [329, 164] on input "Quantity" at bounding box center [330, 161] width 135 height 23
click at [297, 274] on button "Add" at bounding box center [331, 280] width 137 height 19
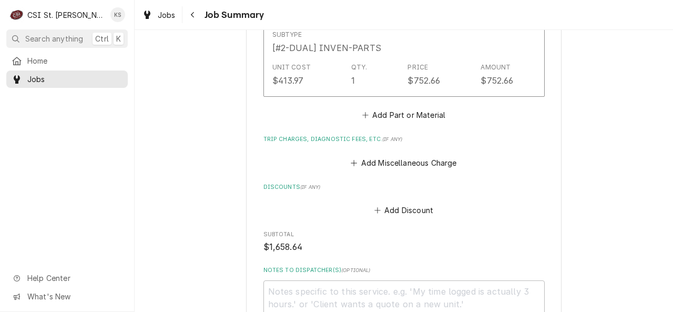
scroll to position [1649, 0]
click at [401, 155] on button "Add Miscellaneous Charge" at bounding box center [403, 162] width 109 height 15
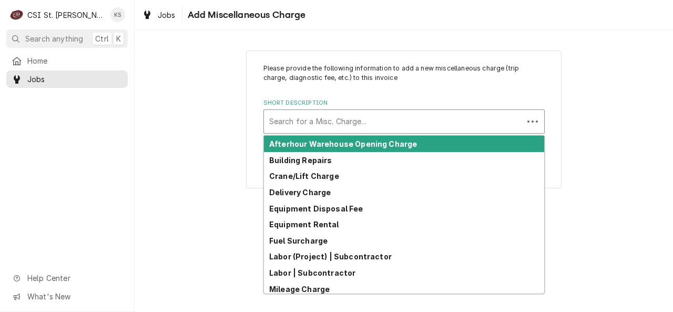
click at [380, 123] on div "Short Description" at bounding box center [393, 121] width 249 height 19
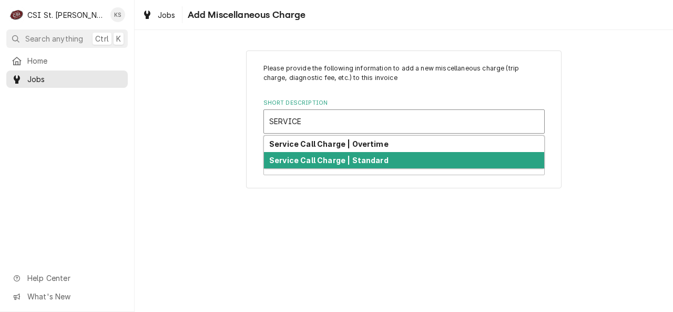
click at [366, 161] on strong "Service Call Charge | Standard" at bounding box center [328, 160] width 119 height 9
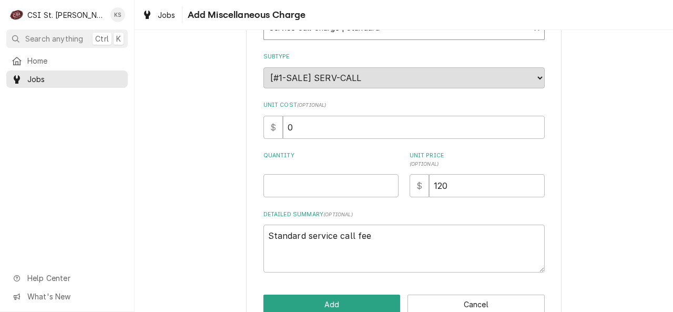
scroll to position [118, 0]
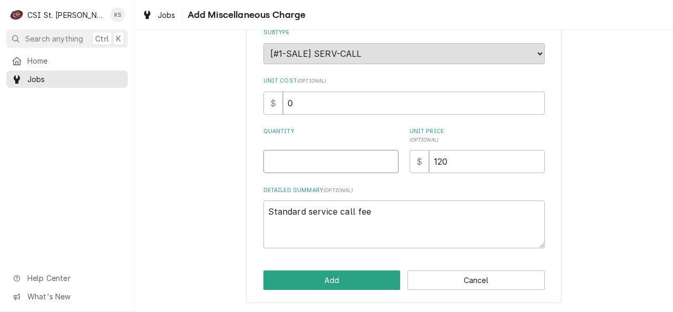
click at [366, 161] on input "Quantity" at bounding box center [330, 161] width 135 height 23
click at [312, 278] on button "Add" at bounding box center [331, 279] width 137 height 19
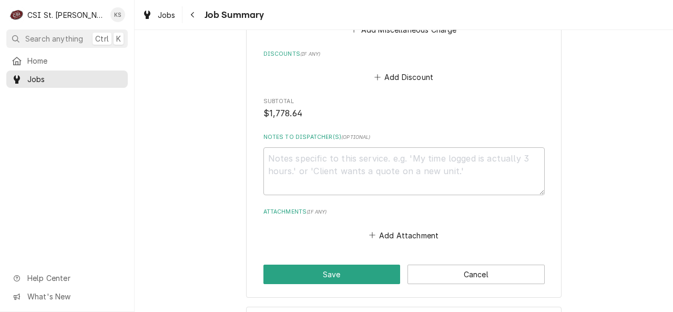
scroll to position [1930, 0]
click at [323, 147] on textarea "Notes to Dispatcher(s) ( optional )" at bounding box center [403, 171] width 281 height 48
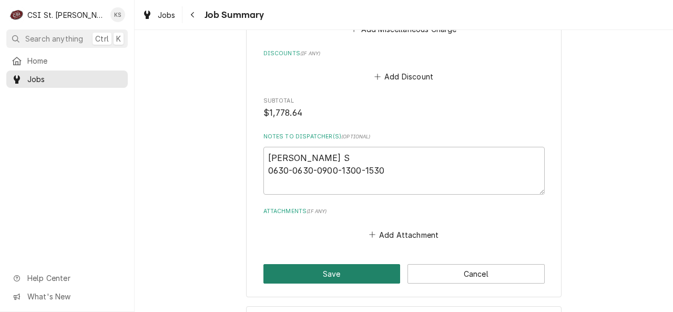
click at [303, 264] on button "Save" at bounding box center [331, 273] width 137 height 19
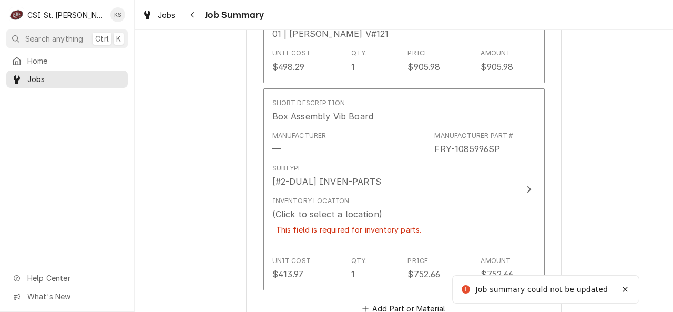
scroll to position [1551, 0]
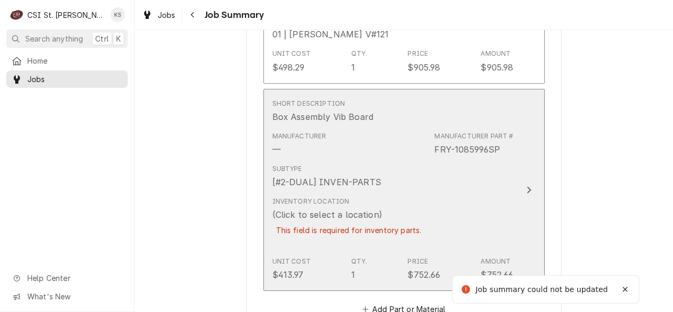
click at [339, 221] on div "This field is required for inventory parts." at bounding box center [348, 230] width 153 height 18
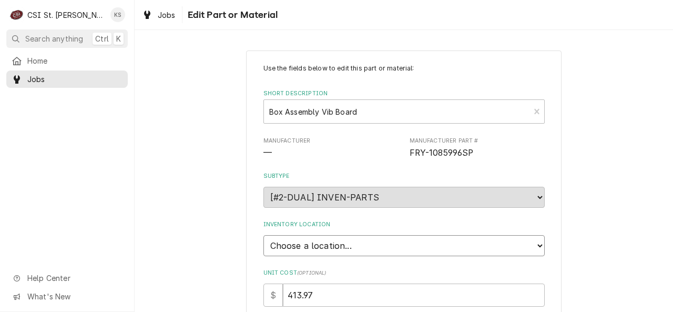
click at [374, 240] on select "Choose a location... 00 | STL WAREHOUSE 01 | CHUCK WAMBOLDT V#93 01 | COURTNEY …" at bounding box center [403, 245] width 281 height 21
click at [263, 235] on select "Choose a location... 00 | STL WAREHOUSE 01 | CHUCK WAMBOLDT V#93 01 | COURTNEY …" at bounding box center [403, 245] width 281 height 21
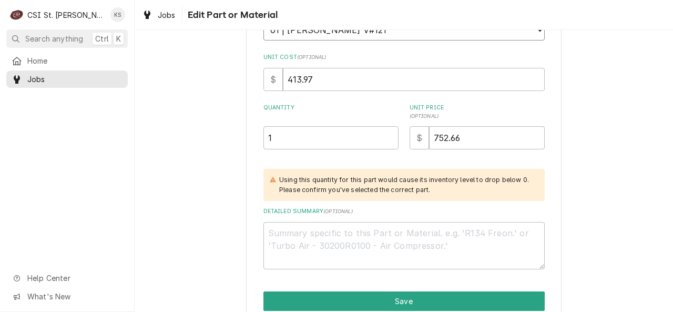
scroll to position [263, 0]
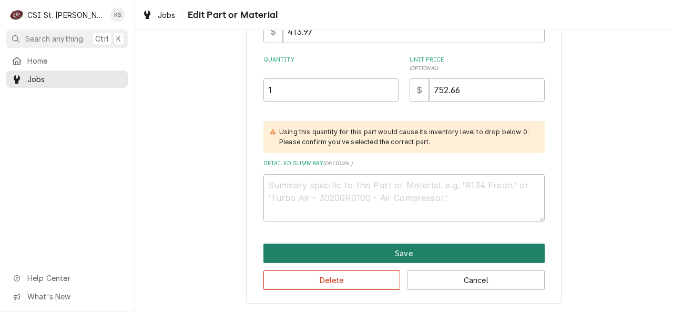
click at [342, 257] on button "Save" at bounding box center [403, 252] width 281 height 19
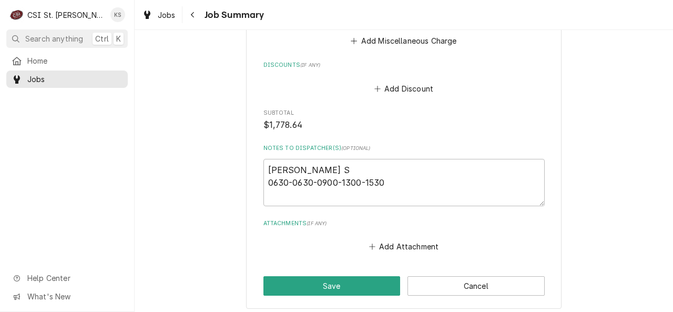
scroll to position [2046, 0]
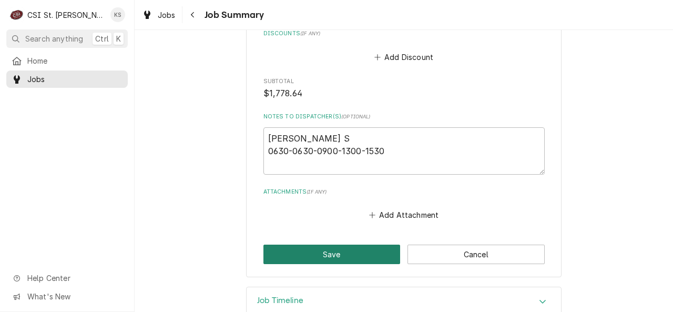
click at [342, 245] on button "Save" at bounding box center [331, 254] width 137 height 19
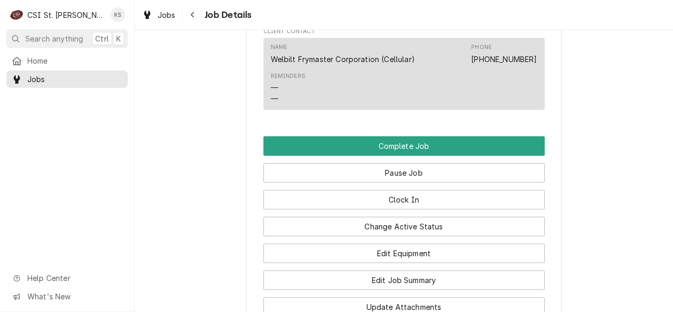
scroll to position [1083, 0]
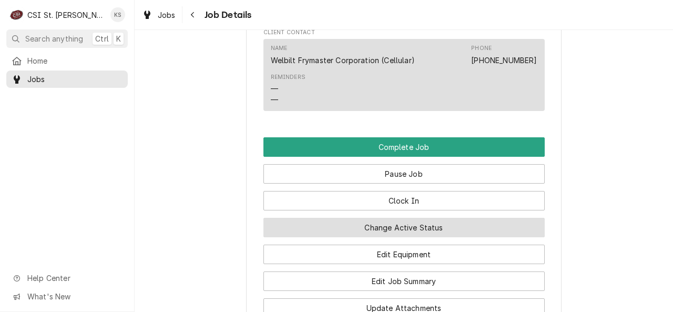
click at [342, 229] on button "Change Active Status" at bounding box center [403, 227] width 281 height 19
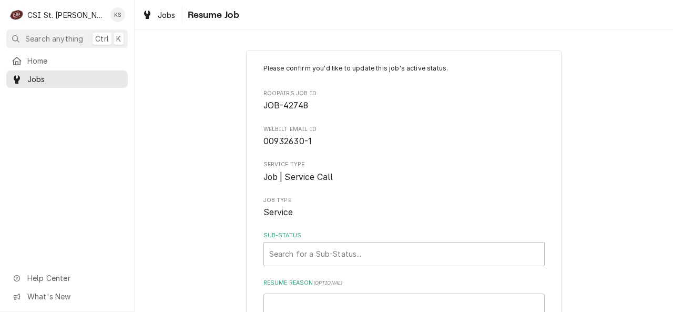
scroll to position [120, 0]
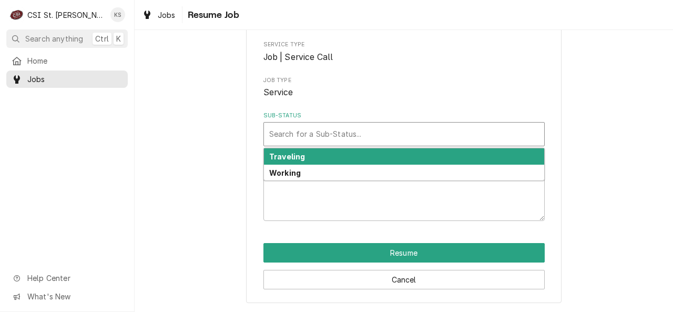
click at [395, 131] on div "Sub-Status" at bounding box center [404, 134] width 270 height 19
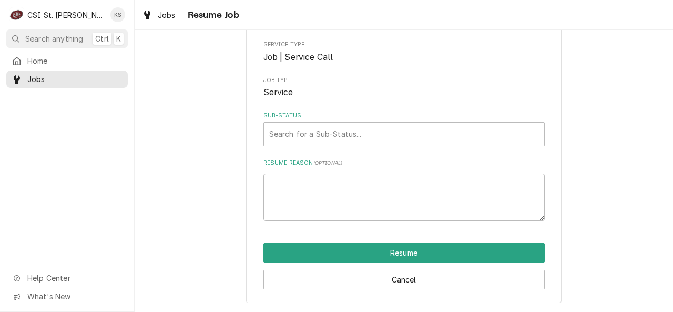
click at [430, 89] on span "Service" at bounding box center [403, 92] width 281 height 13
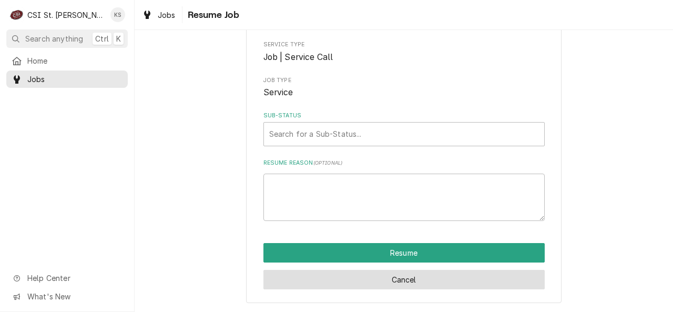
click at [343, 282] on button "Cancel" at bounding box center [403, 279] width 281 height 19
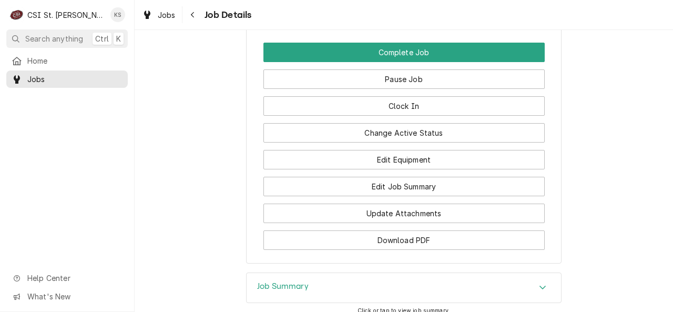
scroll to position [1185, 0]
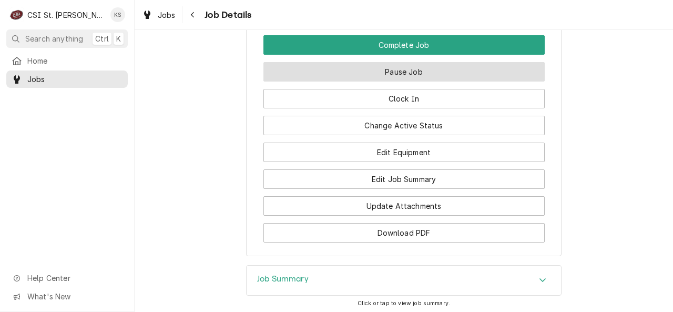
click at [377, 77] on button "Pause Job" at bounding box center [403, 71] width 281 height 19
type textarea "x"
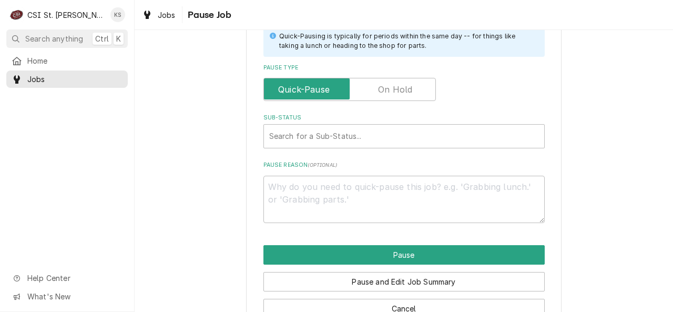
scroll to position [285, 0]
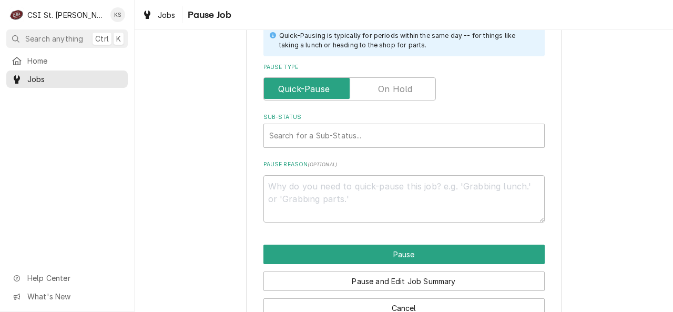
click at [393, 92] on label "Pause Type" at bounding box center [349, 88] width 172 height 23
click at [393, 92] on input "Pause Type" at bounding box center [349, 88] width 163 height 23
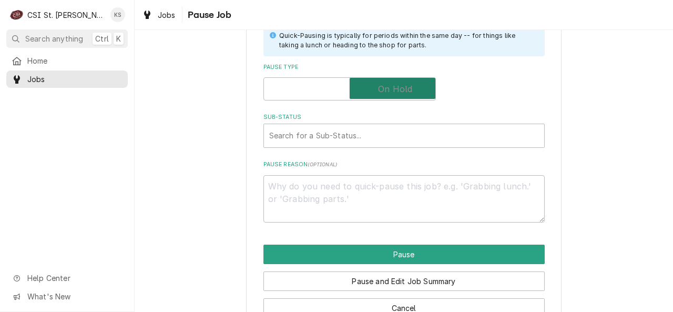
checkbox input "true"
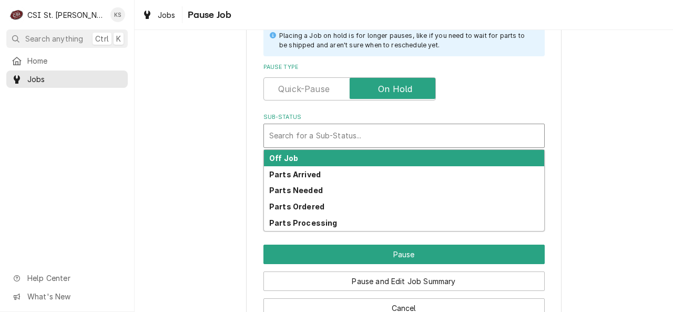
click at [346, 139] on div "Sub-Status" at bounding box center [404, 135] width 270 height 19
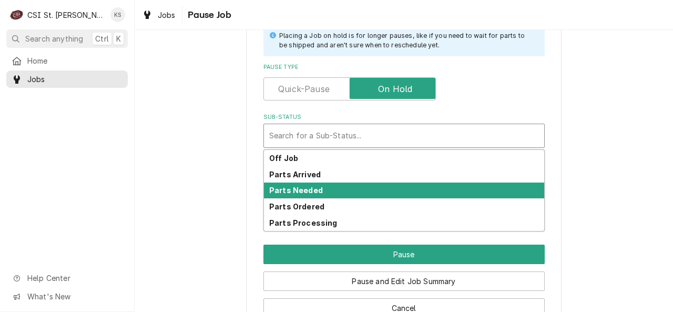
click at [327, 192] on div "Parts Needed" at bounding box center [404, 190] width 280 height 16
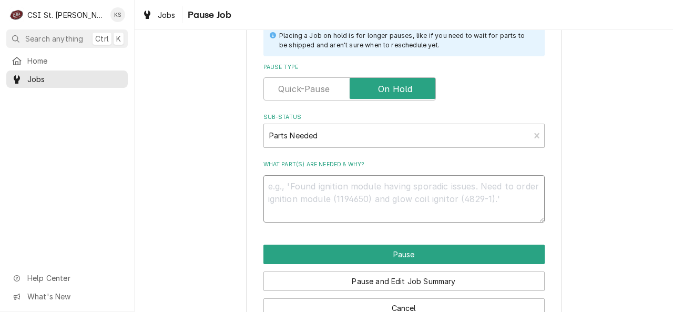
click at [326, 200] on textarea "What part(s) are needed & why?" at bounding box center [403, 199] width 281 height 48
type textarea "x"
type textarea "R"
type textarea "x"
type textarea "RE"
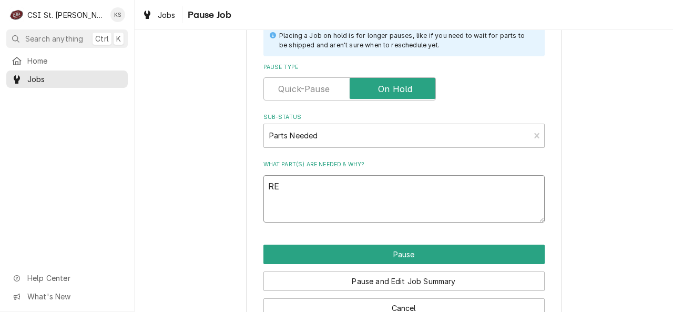
type textarea "x"
type textarea "RETU"
type textarea "x"
type textarea "RETURN"
type textarea "x"
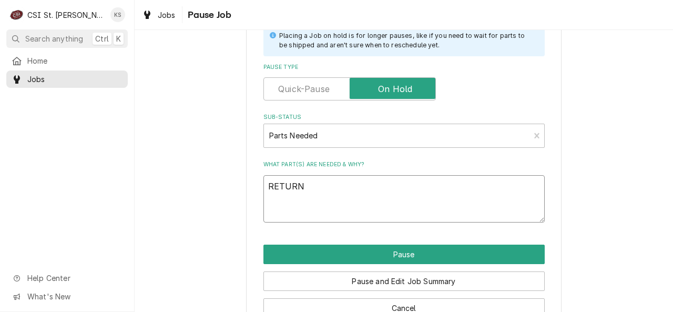
type textarea "RETURN"
type textarea "x"
type textarea "RETURN V"
type textarea "x"
type textarea "RETURN VA"
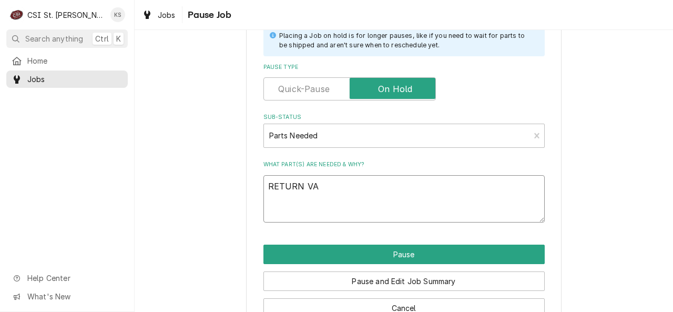
type textarea "x"
type textarea "RETURN VAL"
type textarea "x"
type textarea "RETURN VALV"
type textarea "x"
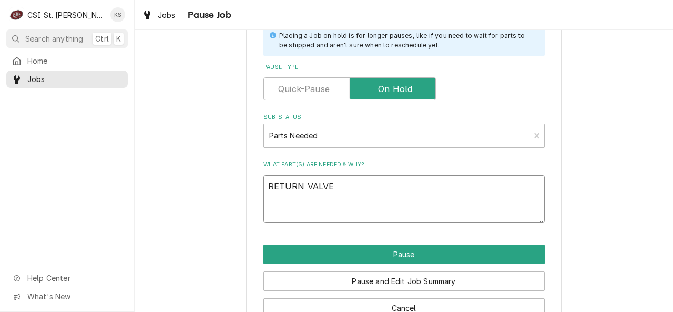
type textarea "RETURN VALVE"
type textarea "x"
type textarea "RETURN VALVE A"
type textarea "x"
type textarea "RETURN VALVE AND"
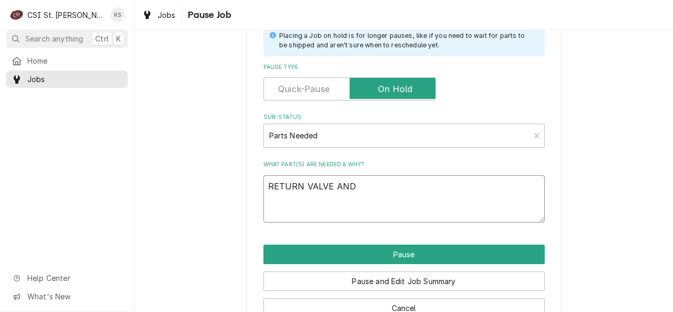
type textarea "x"
type textarea "RETURN VALVE AND"
type textarea "x"
type textarea "RETURN VALVE AND V"
type textarea "x"
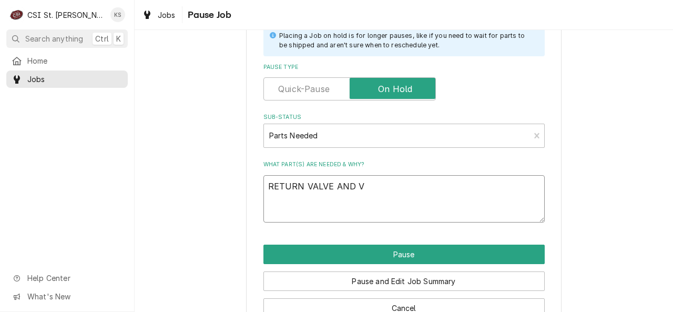
type textarea "RETURN VALVE AND VI"
type textarea "x"
type textarea "RETURN VALVE AND VIB"
type textarea "x"
type textarea "RETURN VALVE AND VIB"
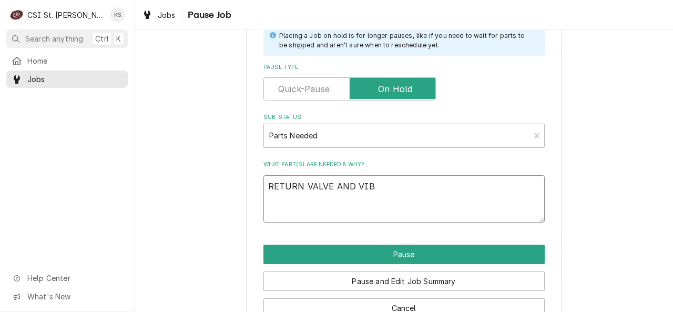
type textarea "x"
type textarea "RETURN VALVE AND VIB BO"
type textarea "x"
type textarea "RETURN VALVE AND VIB BOA"
type textarea "x"
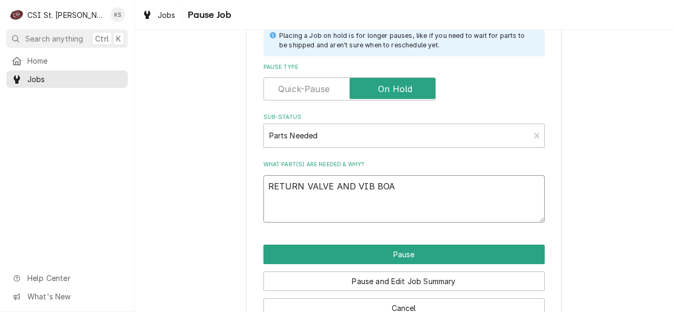
type textarea "RETURN VALVE AND VIB BOAR"
type textarea "x"
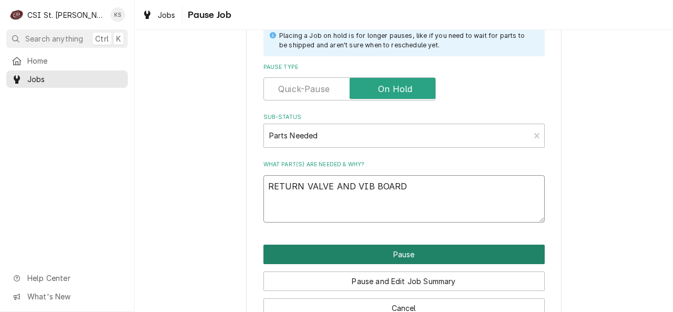
type textarea "RETURN VALVE AND VIB BOARD"
click at [318, 259] on button "Pause" at bounding box center [403, 254] width 281 height 19
type textarea "x"
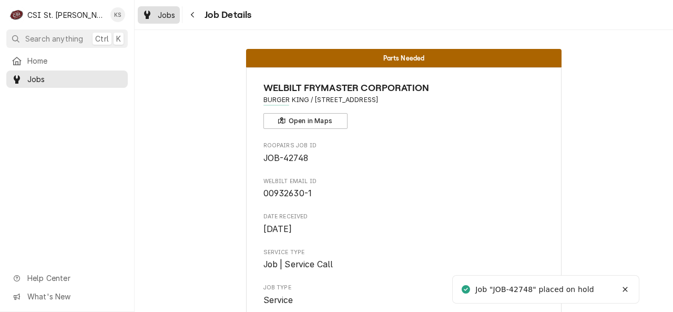
click at [171, 14] on span "Jobs" at bounding box center [167, 14] width 18 height 11
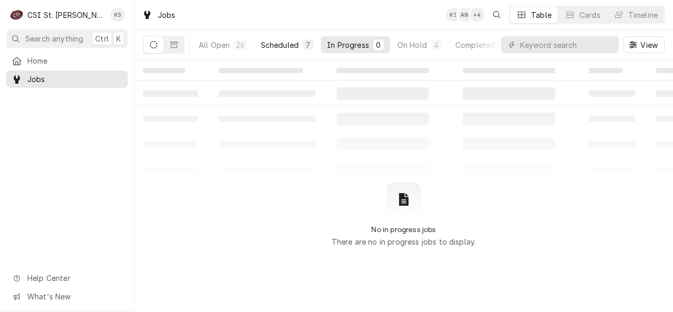
click at [284, 48] on div "Scheduled" at bounding box center [280, 44] width 38 height 11
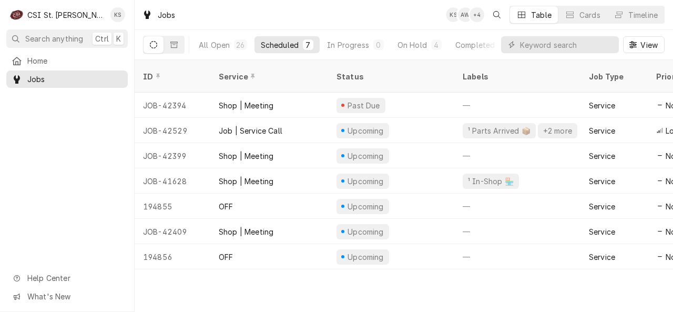
click at [284, 48] on div "Scheduled" at bounding box center [280, 44] width 38 height 11
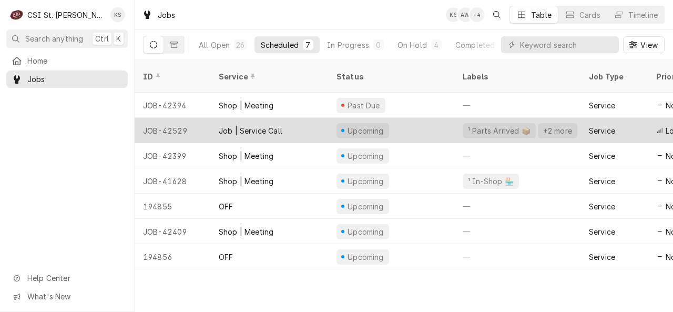
click at [293, 118] on div "Job | Service Call" at bounding box center [269, 130] width 118 height 25
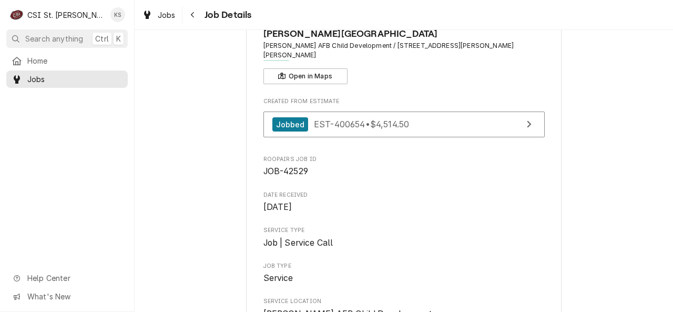
scroll to position [53, 0]
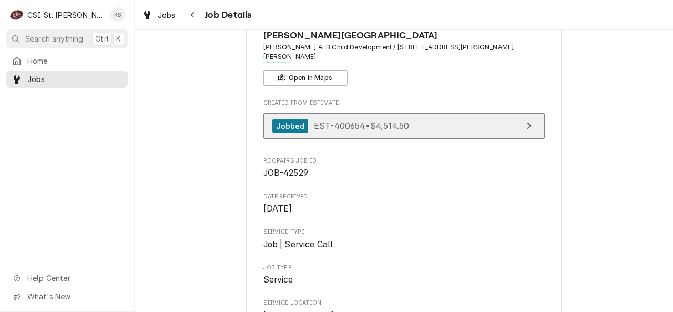
click at [537, 117] on link "Jobbed EST-400654 • $4,514.50" at bounding box center [403, 126] width 281 height 26
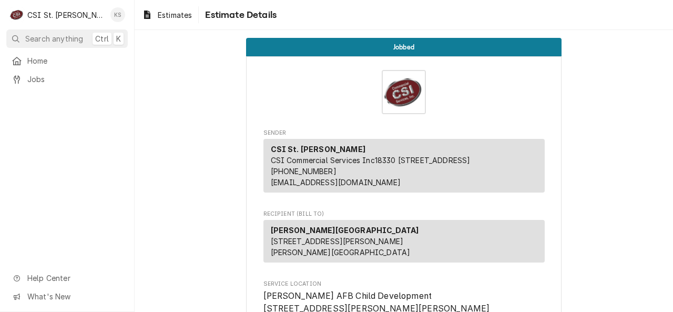
click at [119, 13] on div "Kyle Smith's Avatar" at bounding box center [117, 14] width 15 height 15
click at [69, 8] on html "C CSI [GEOGRAPHIC_DATA] [GEOGRAPHIC_DATA] Search anything Ctrl K Home Jobs Help…" at bounding box center [336, 156] width 673 height 312
click at [48, 57] on span "Home" at bounding box center [74, 60] width 95 height 11
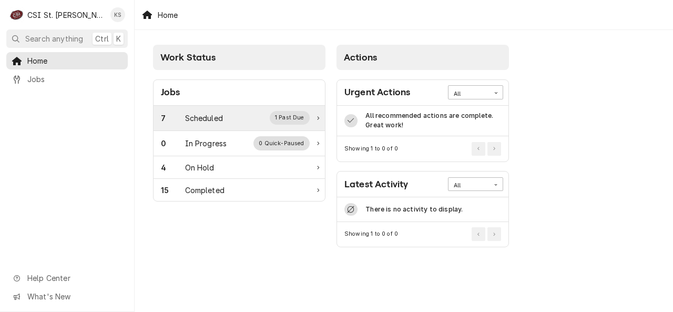
click at [226, 121] on div "7 Scheduled 1 Past Due" at bounding box center [235, 118] width 149 height 14
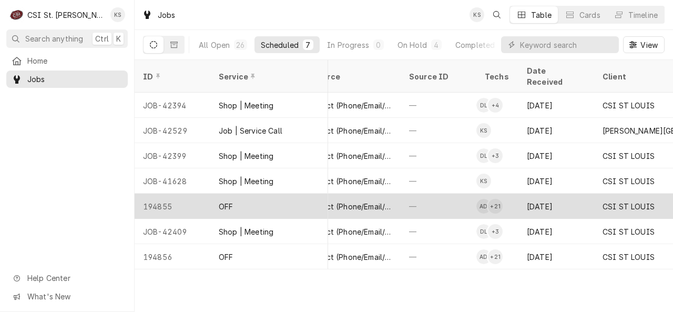
scroll to position [0, 423]
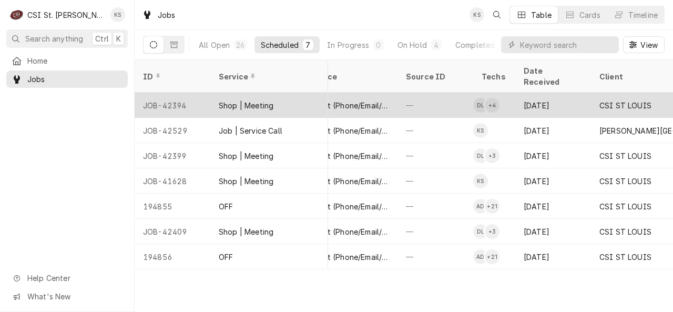
click at [494, 98] on div "+ 4" at bounding box center [492, 105] width 15 height 15
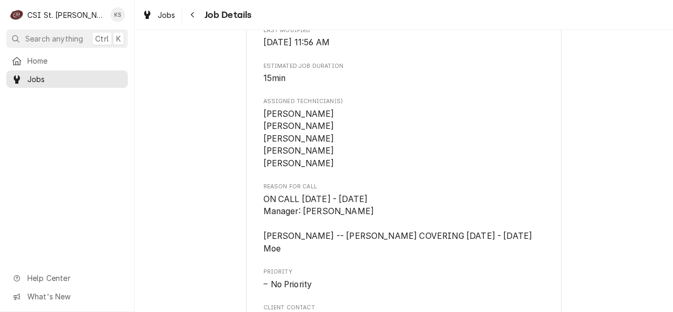
scroll to position [364, 0]
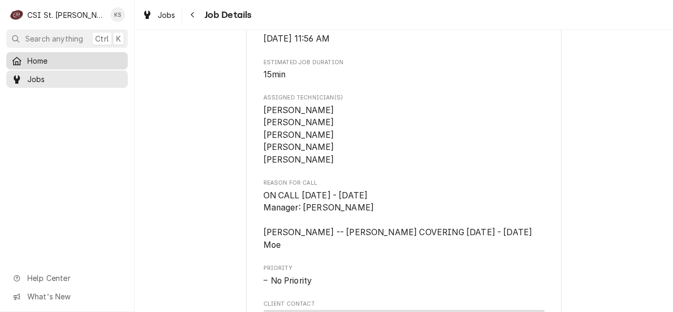
click at [39, 54] on div "Home" at bounding box center [66, 60] width 117 height 13
